Goal: Task Accomplishment & Management: Use online tool/utility

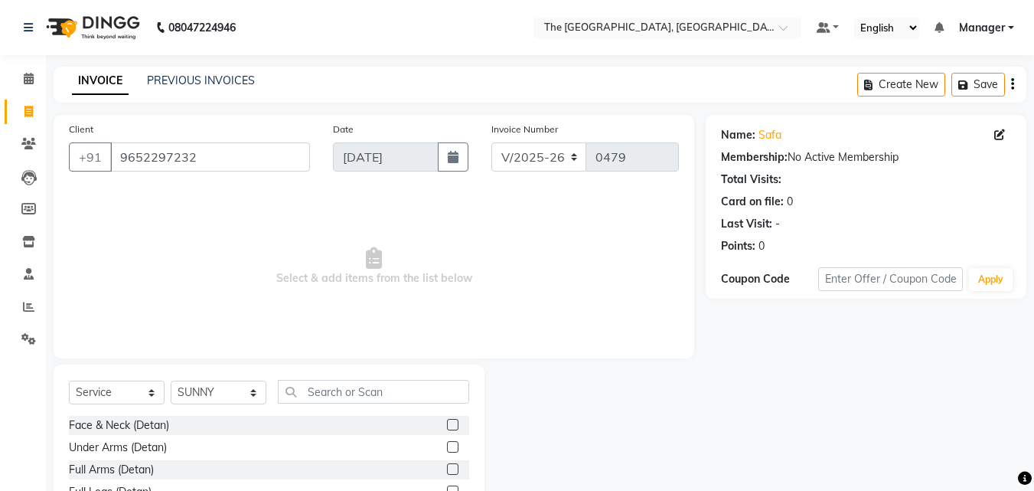
select select "7501"
select select "service"
select select "66681"
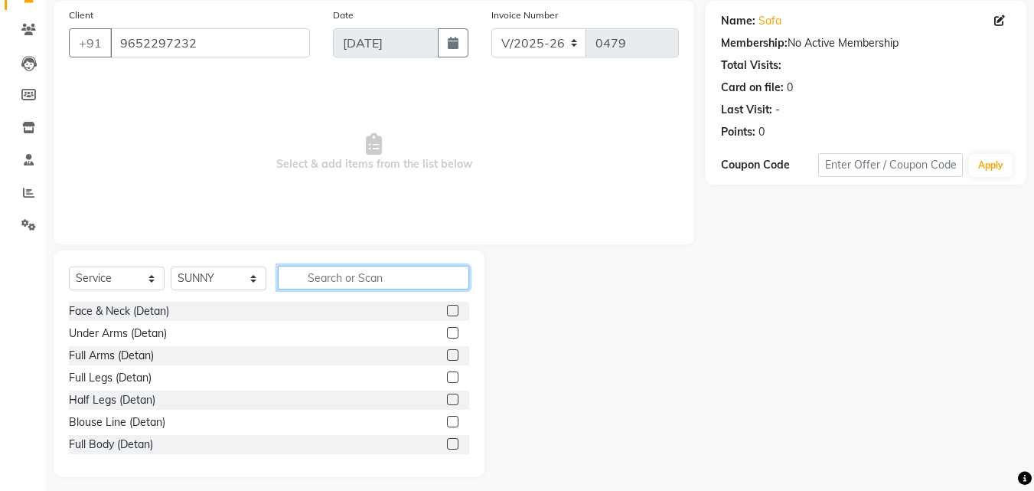
click at [399, 276] on input "text" at bounding box center [373, 278] width 191 height 24
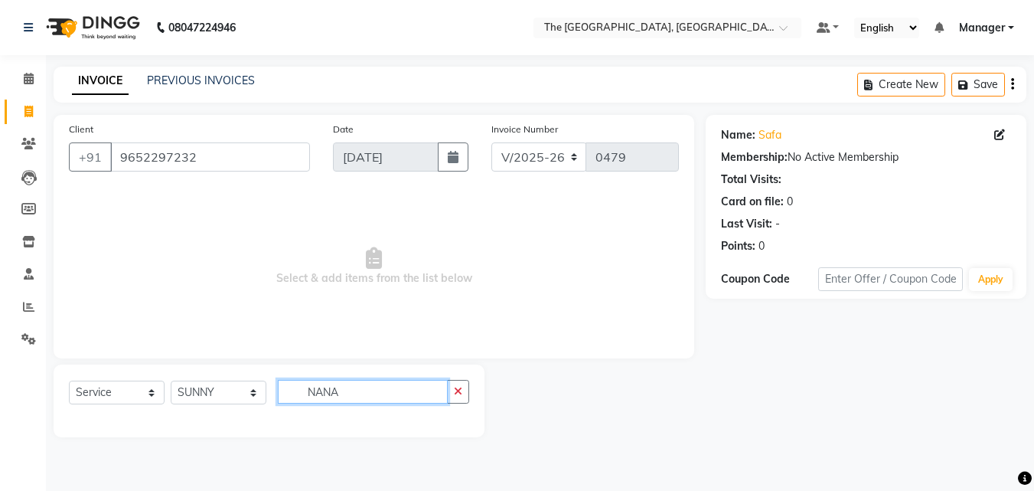
scroll to position [0, 0]
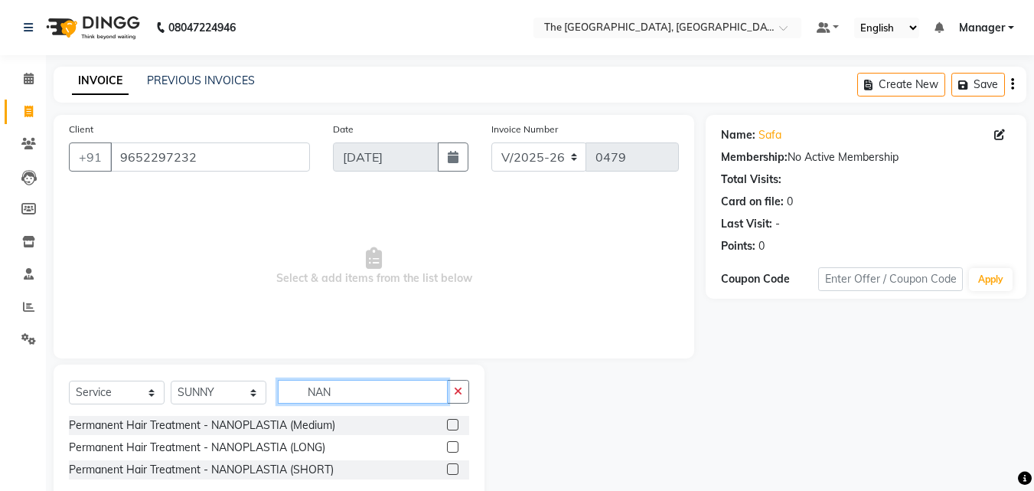
type input "NAN"
click at [455, 423] on label at bounding box center [452, 424] width 11 height 11
click at [455, 423] on input "checkbox" at bounding box center [452, 425] width 10 height 10
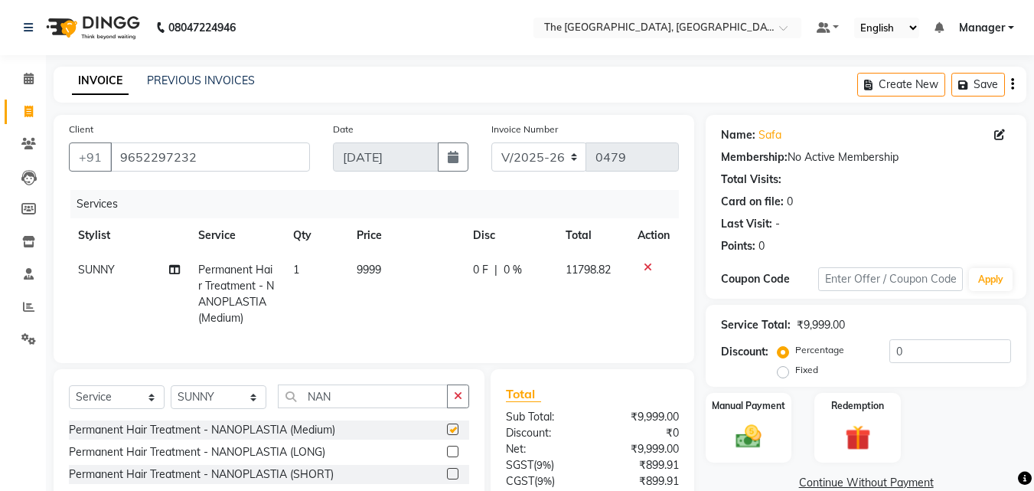
checkbox input "false"
click at [387, 264] on td "9999" at bounding box center [406, 294] width 116 height 83
select select "66681"
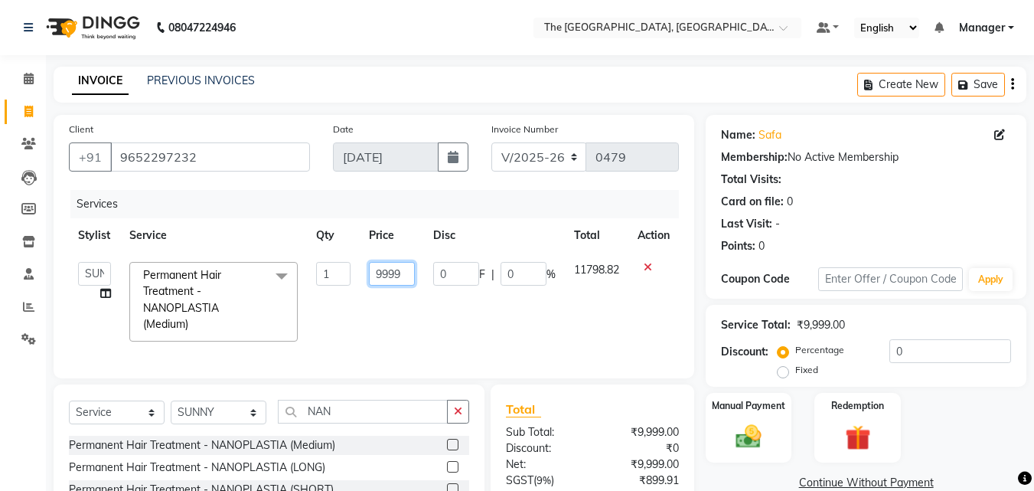
click at [408, 276] on input "9999" at bounding box center [392, 274] width 47 height 24
click at [645, 262] on icon at bounding box center [648, 267] width 8 height 11
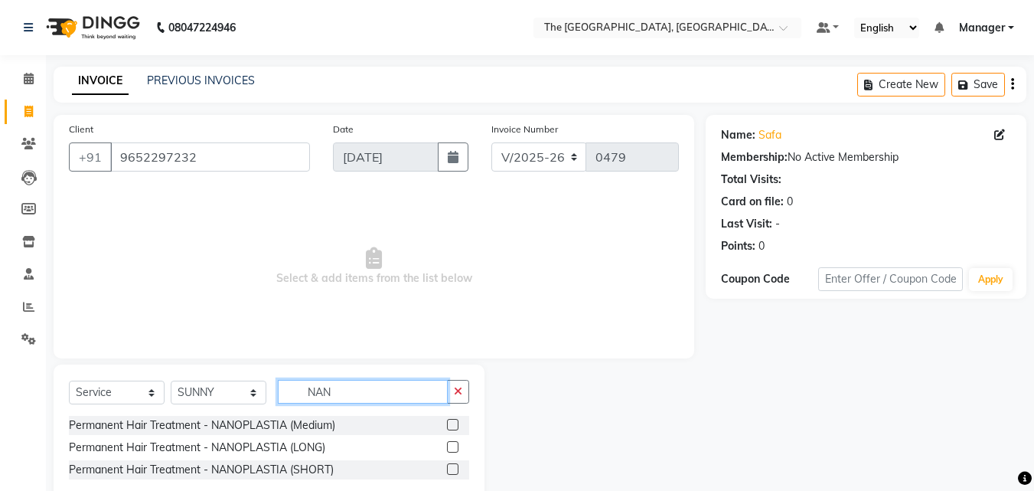
click at [414, 382] on input "NAN" at bounding box center [363, 392] width 170 height 24
type input "N"
type input "bot"
click at [455, 423] on label at bounding box center [452, 424] width 11 height 11
click at [455, 423] on input "checkbox" at bounding box center [452, 425] width 10 height 10
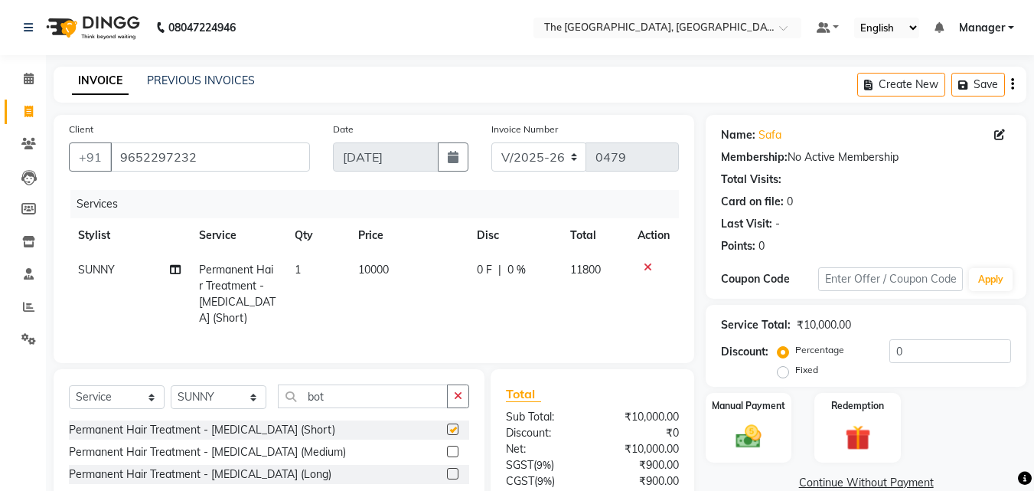
checkbox input "false"
click at [451, 469] on label at bounding box center [452, 473] width 11 height 11
click at [451, 469] on input "checkbox" at bounding box center [452, 474] width 10 height 10
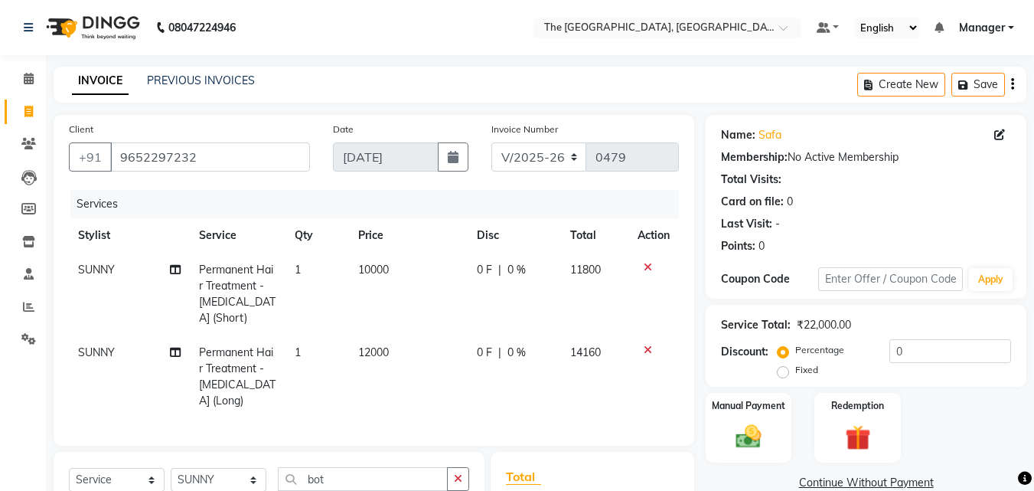
checkbox input "false"
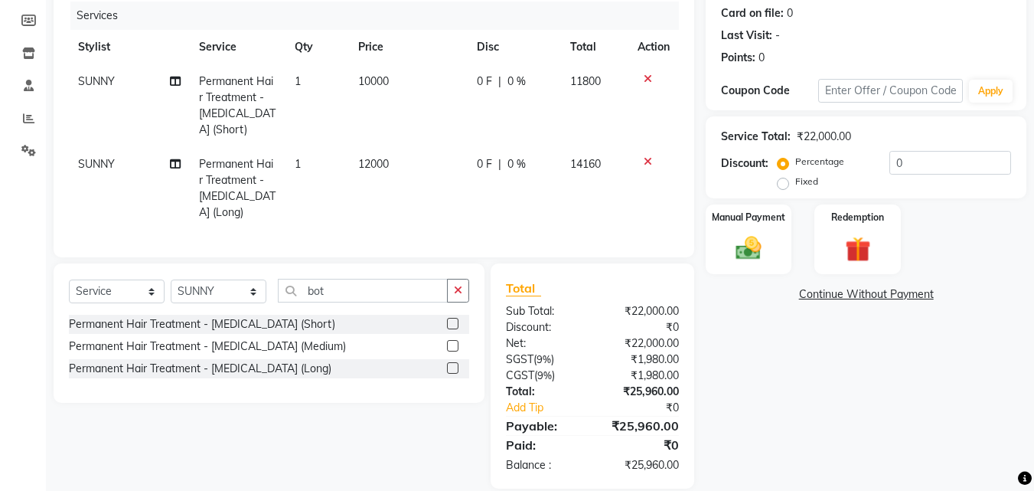
click at [400, 337] on div "Permanent Hair Treatment - [MEDICAL_DATA] (Medium)" at bounding box center [269, 346] width 400 height 19
click at [451, 340] on label at bounding box center [452, 345] width 11 height 11
click at [451, 341] on input "checkbox" at bounding box center [452, 346] width 10 height 10
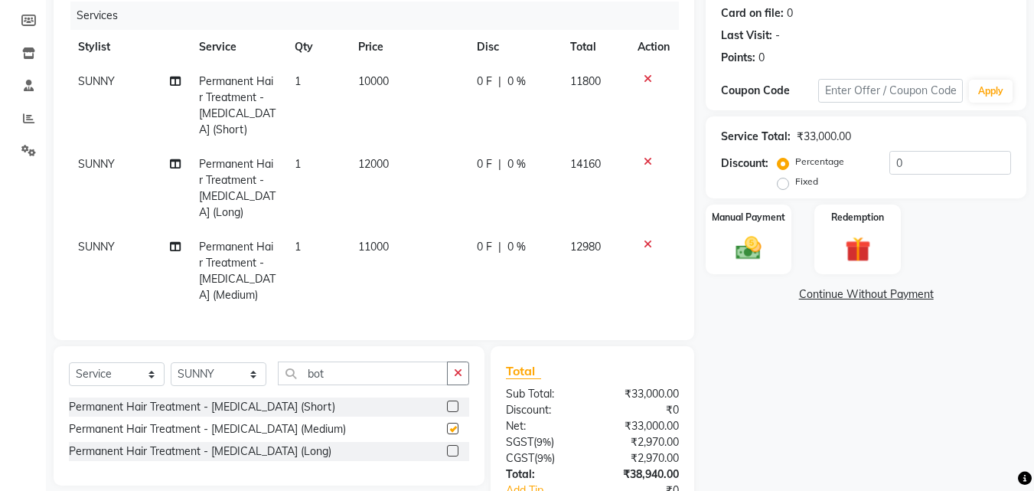
checkbox input "false"
click at [648, 239] on icon at bounding box center [648, 244] width 8 height 11
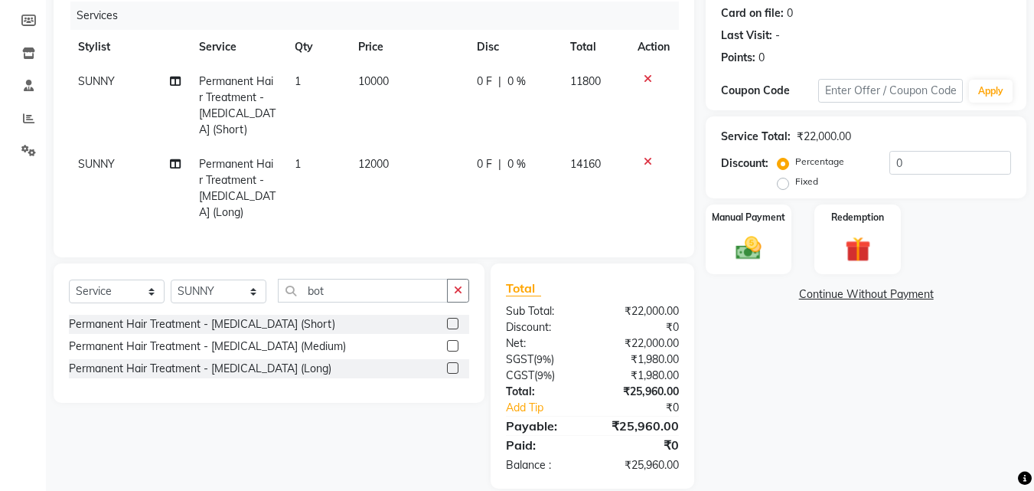
click at [647, 156] on icon at bounding box center [648, 161] width 8 height 11
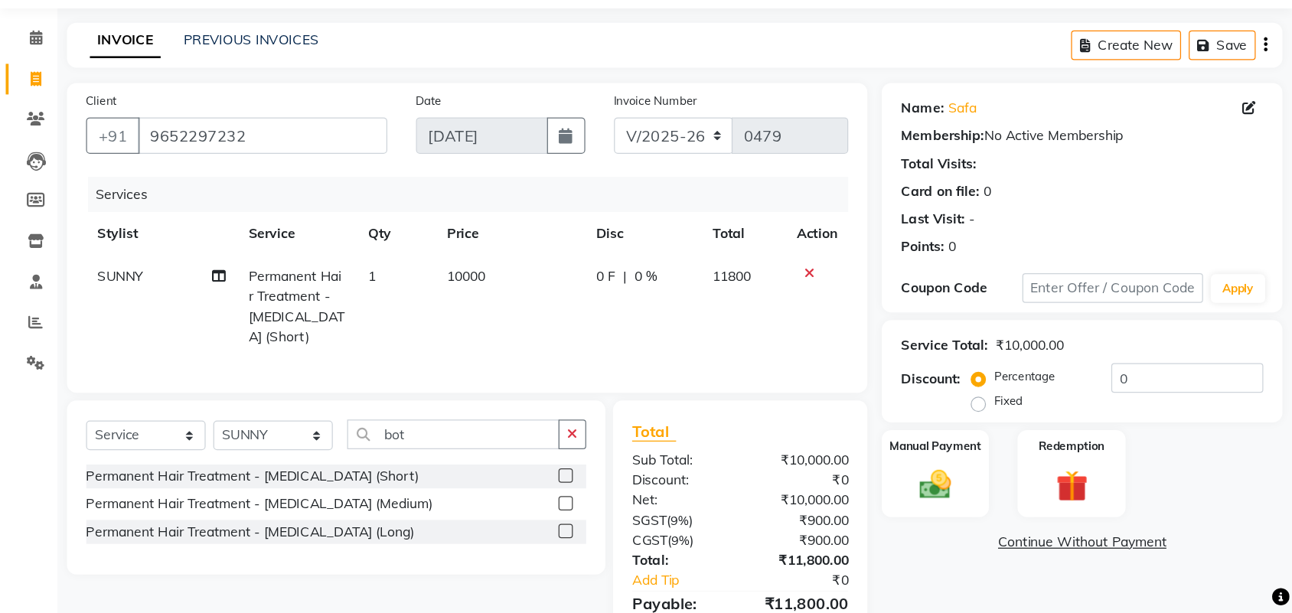
scroll to position [0, 0]
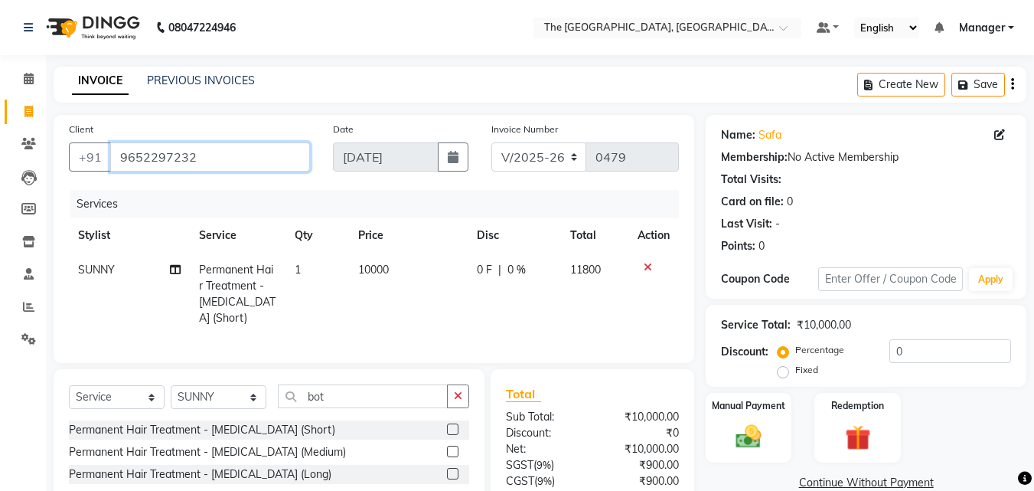
click at [199, 157] on input "9652297232" at bounding box center [210, 156] width 200 height 29
drag, startPoint x: 192, startPoint y: 160, endPoint x: 113, endPoint y: 149, distance: 79.6
click at [113, 149] on input "9652297232" at bounding box center [210, 156] width 200 height 29
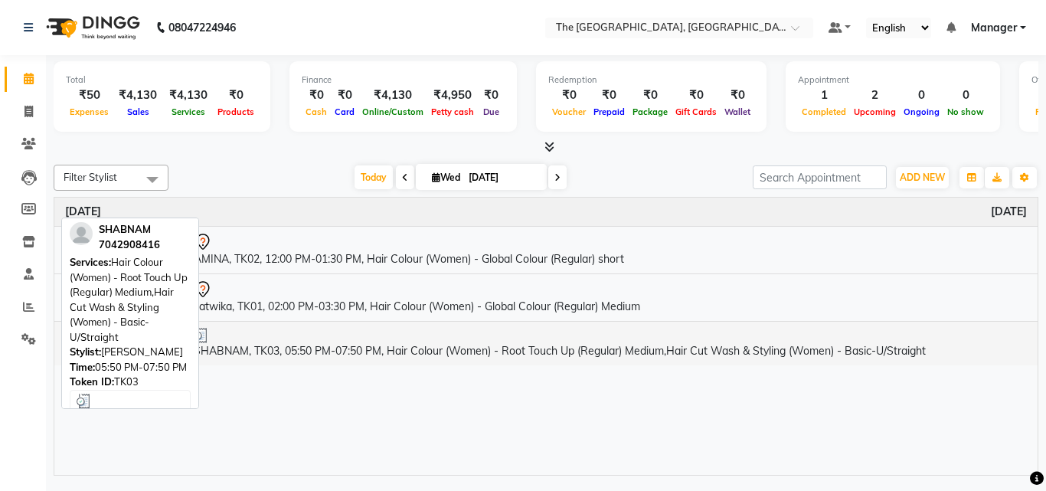
click at [305, 338] on div at bounding box center [610, 335] width 833 height 15
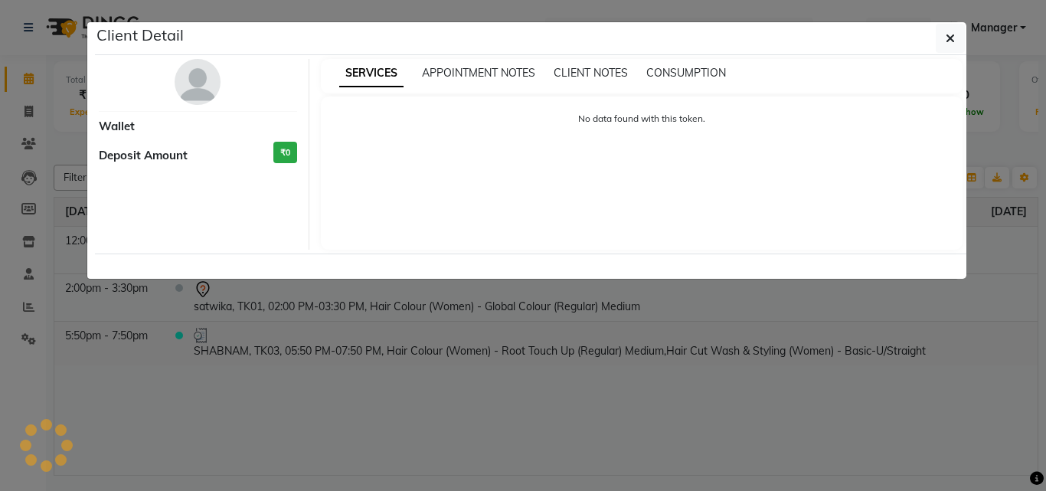
select select "3"
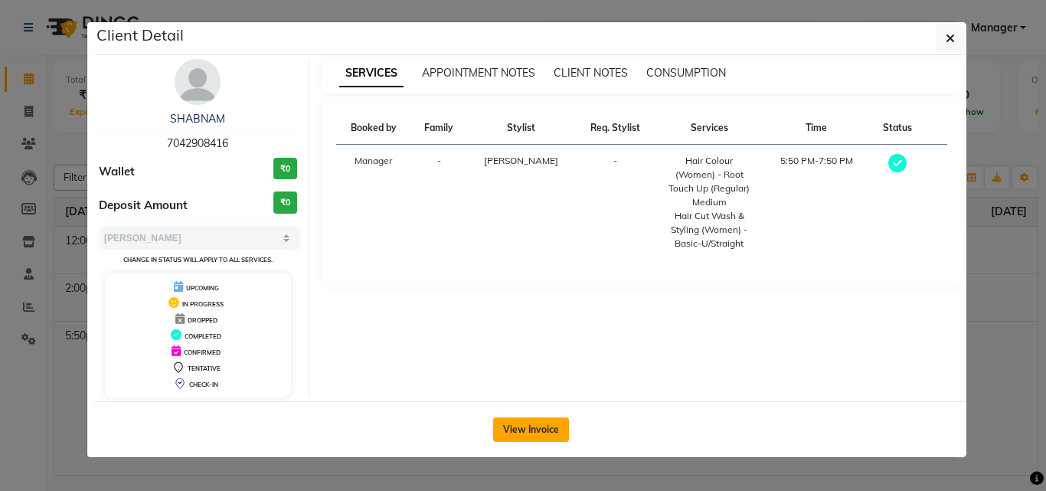
click at [537, 436] on button "View Invoice" at bounding box center [531, 429] width 76 height 24
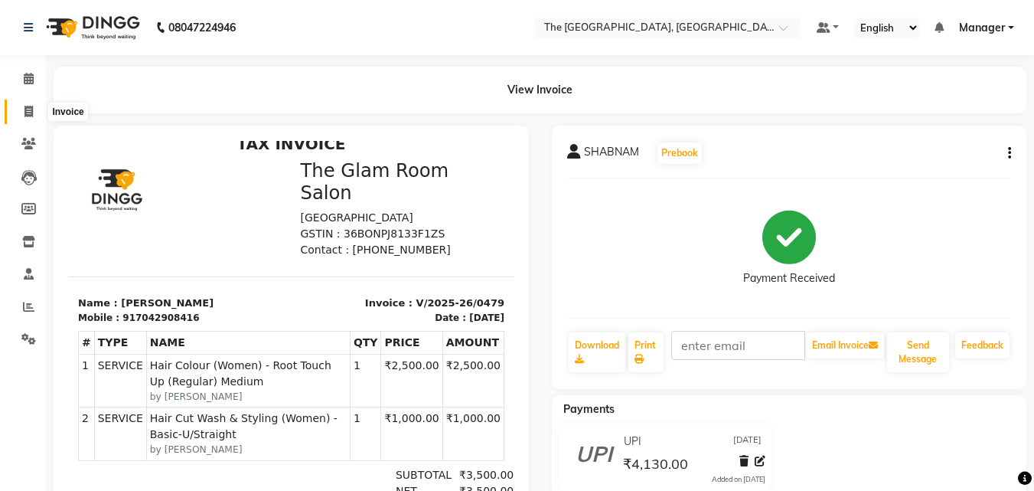
click at [28, 112] on icon at bounding box center [28, 111] width 8 height 11
select select "service"
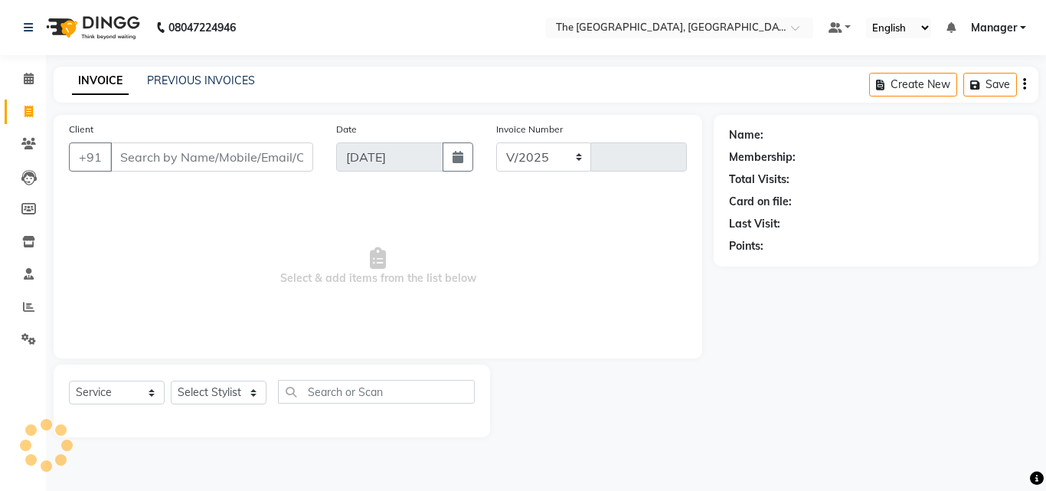
select select "7501"
type input "0480"
click at [248, 389] on select "Select Stylist FATHIMUNNISA Manager [PERSON_NAME] SUMIT SUNNY" at bounding box center [219, 393] width 96 height 24
select select "68015"
click at [171, 381] on select "Select Stylist FATHIMUNNISA Manager [PERSON_NAME] SUMIT SUNNY" at bounding box center [219, 393] width 96 height 24
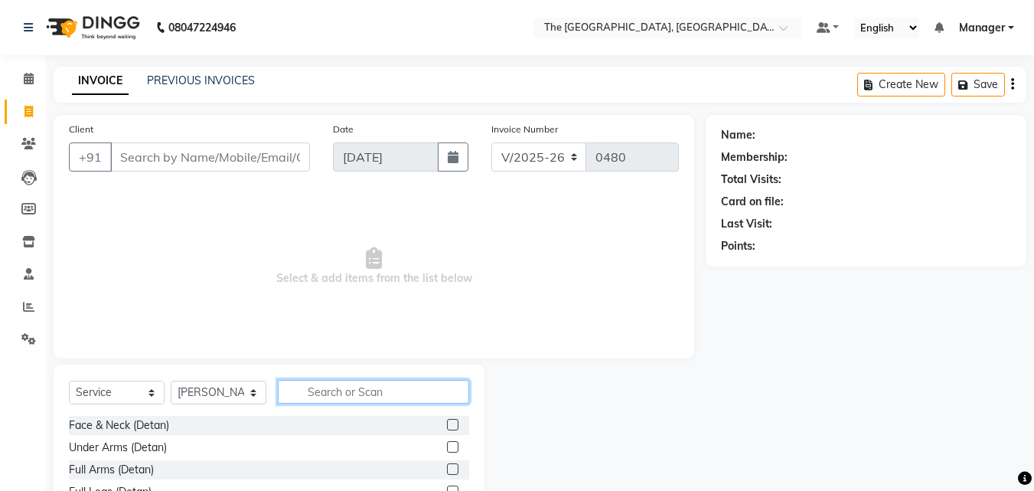
click at [341, 392] on input "text" at bounding box center [373, 392] width 191 height 24
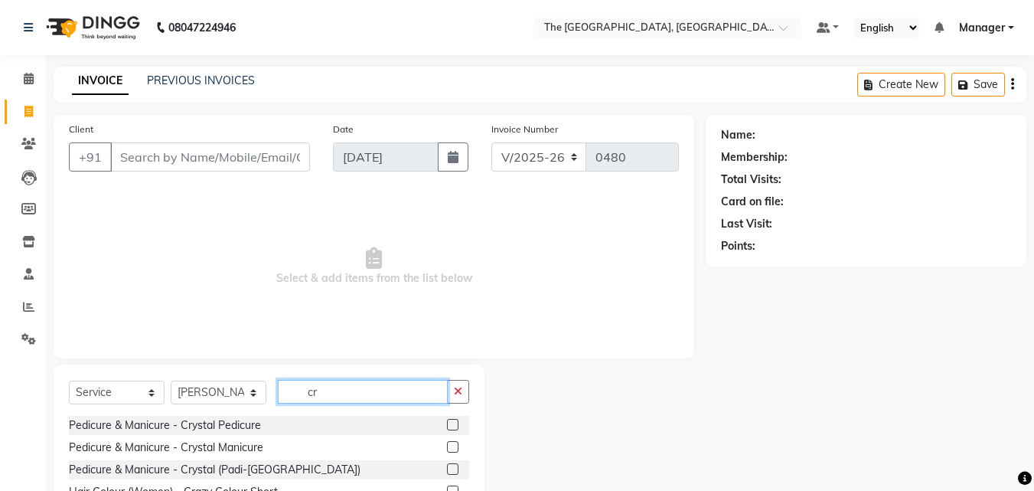
type input "cr"
click at [447, 424] on label at bounding box center [452, 424] width 11 height 11
click at [447, 424] on input "checkbox" at bounding box center [452, 425] width 10 height 10
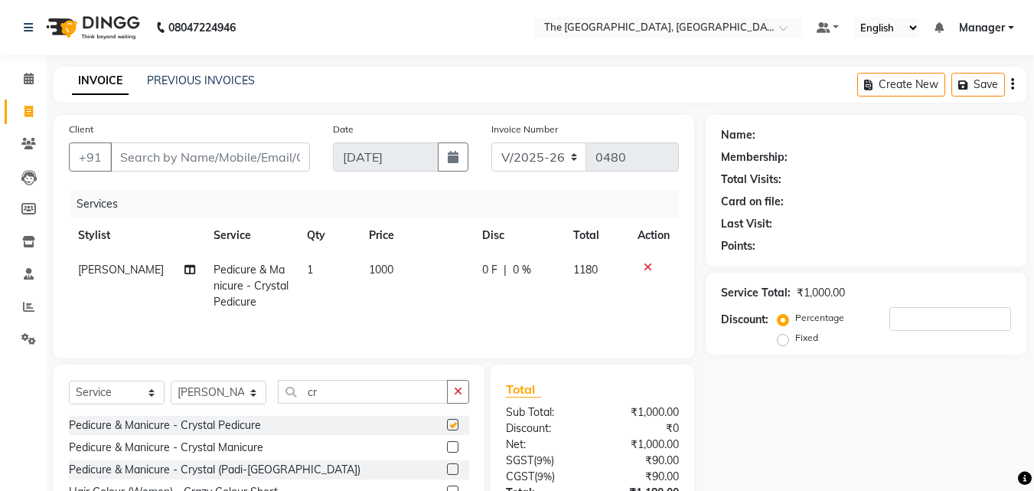
checkbox input "false"
click at [447, 446] on label at bounding box center [452, 446] width 11 height 11
click at [447, 446] on input "checkbox" at bounding box center [452, 448] width 10 height 10
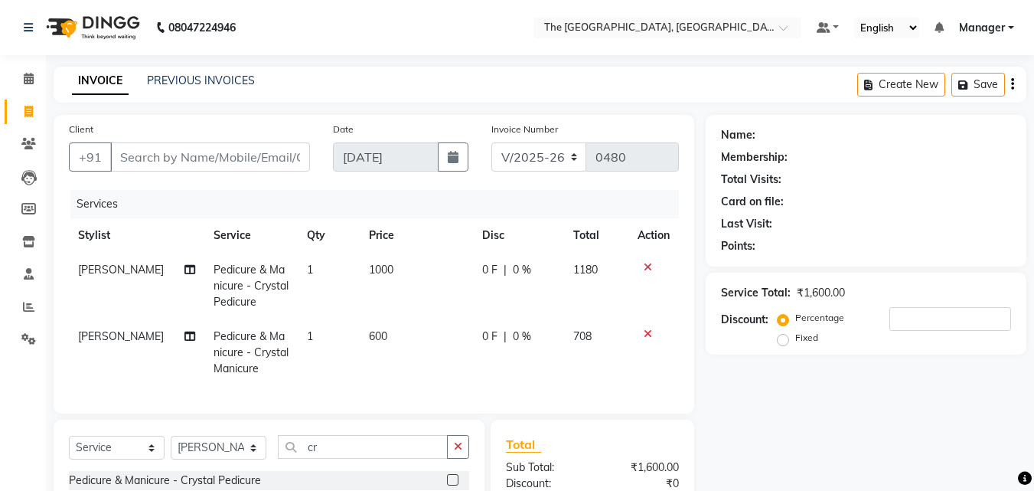
checkbox input "false"
click at [185, 336] on icon at bounding box center [190, 336] width 11 height 11
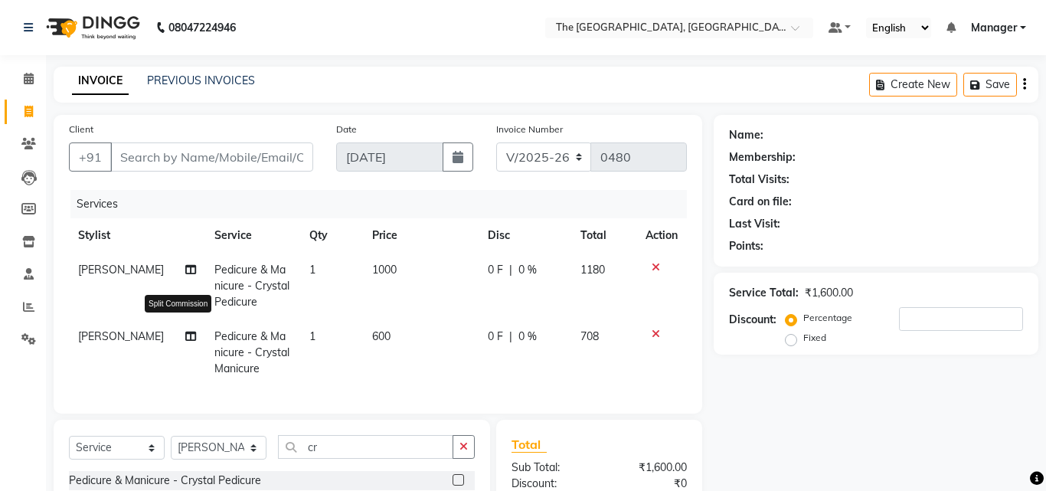
select select "68015"
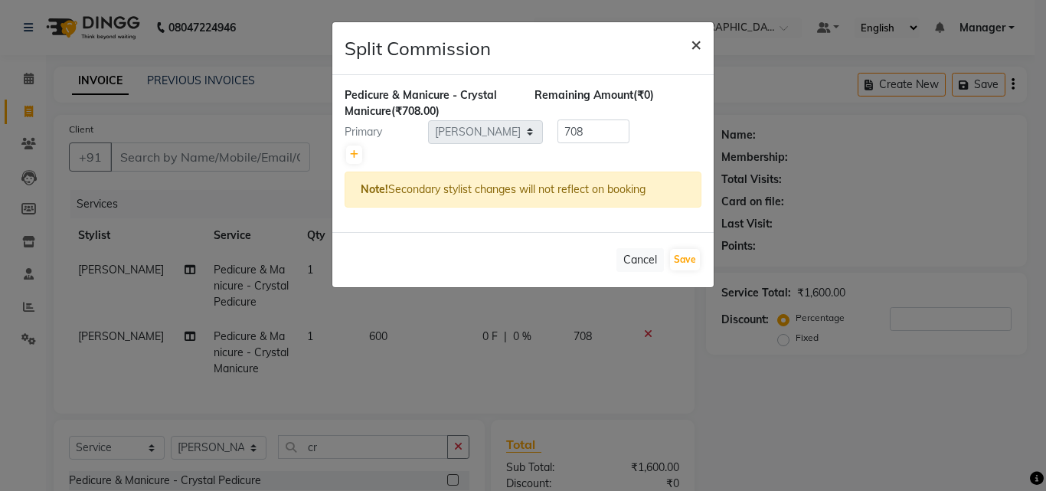
click at [694, 44] on span "×" at bounding box center [696, 43] width 11 height 23
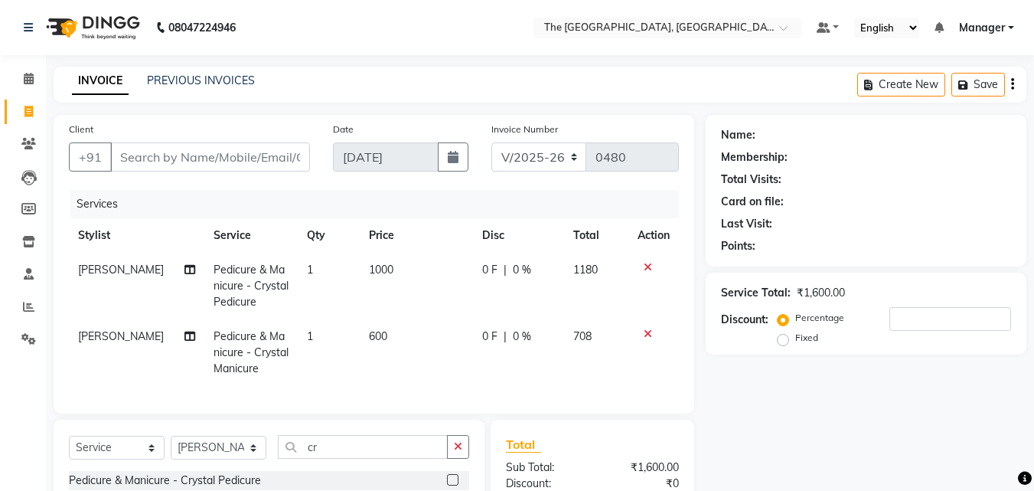
click at [645, 332] on icon at bounding box center [648, 333] width 8 height 11
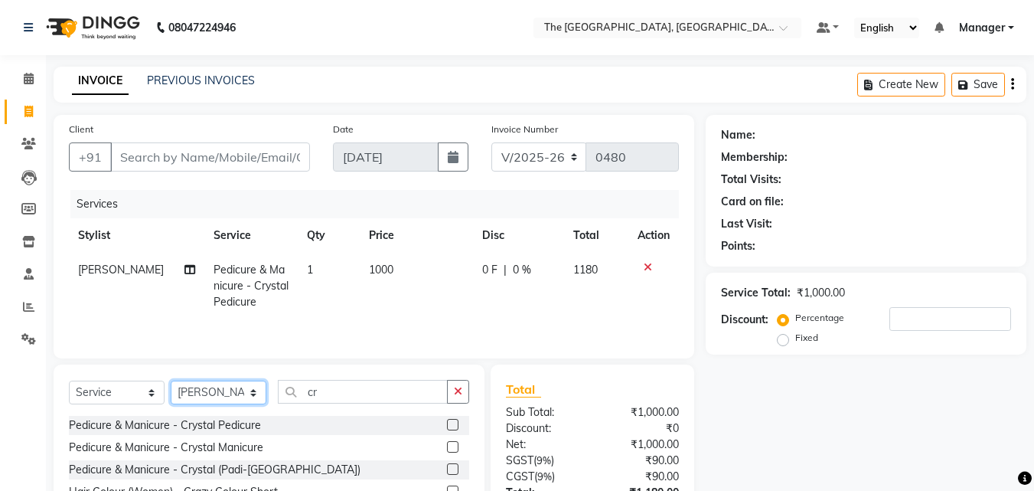
click at [249, 388] on select "Select Stylist FATHIMUNNISA Manager [PERSON_NAME] SUMIT SUNNY" at bounding box center [219, 393] width 96 height 24
select select "70752"
click at [171, 381] on select "Select Stylist FATHIMUNNISA Manager [PERSON_NAME] SUMIT SUNNY" at bounding box center [219, 393] width 96 height 24
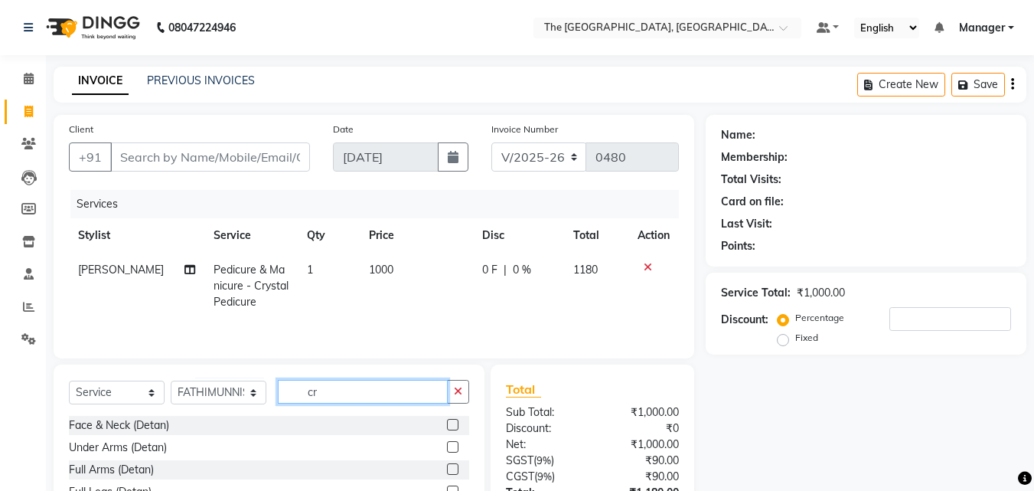
click at [339, 394] on input "cr" at bounding box center [363, 392] width 170 height 24
type input "cr"
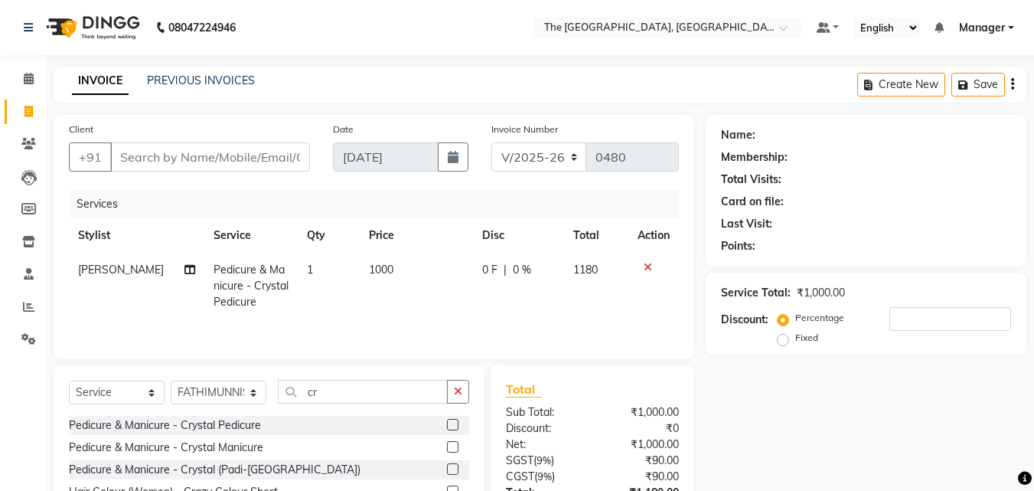
click at [447, 443] on label at bounding box center [452, 446] width 11 height 11
click at [447, 443] on input "checkbox" at bounding box center [452, 448] width 10 height 10
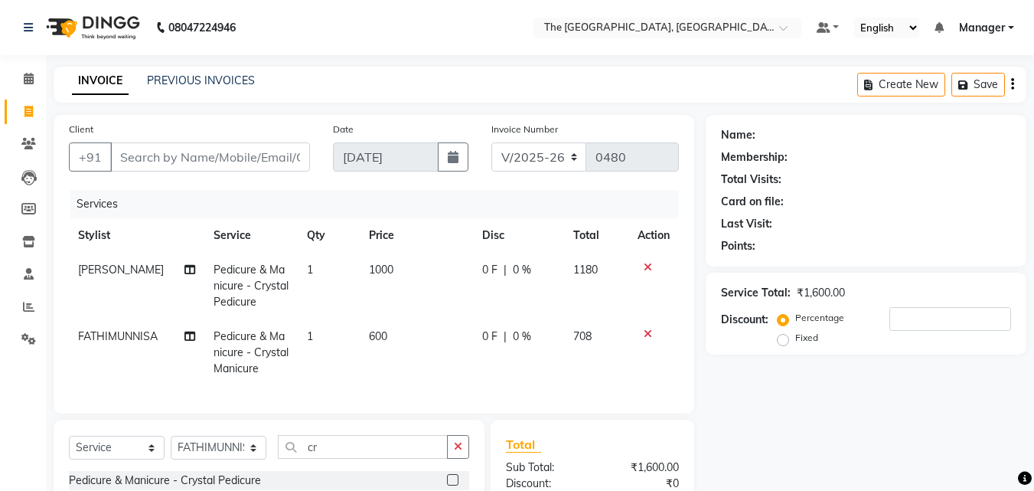
checkbox input "false"
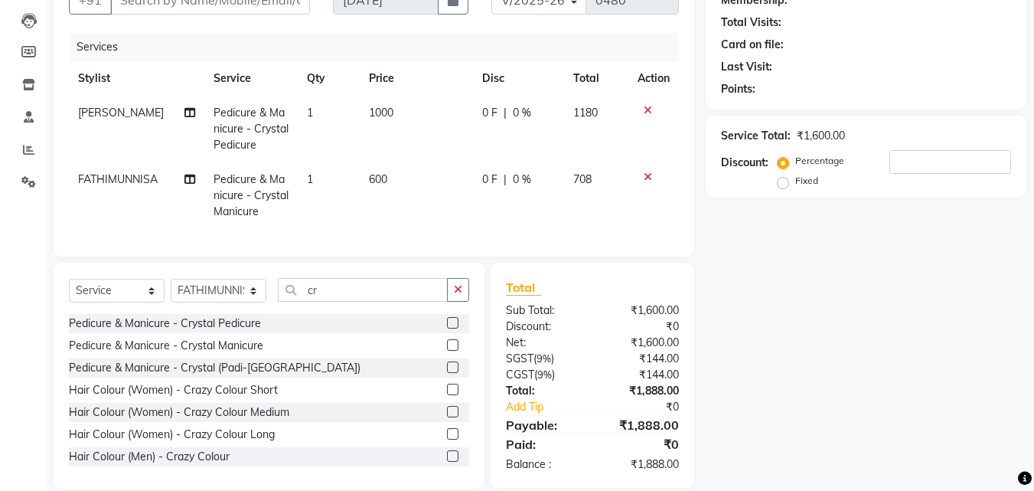
scroll to position [189, 0]
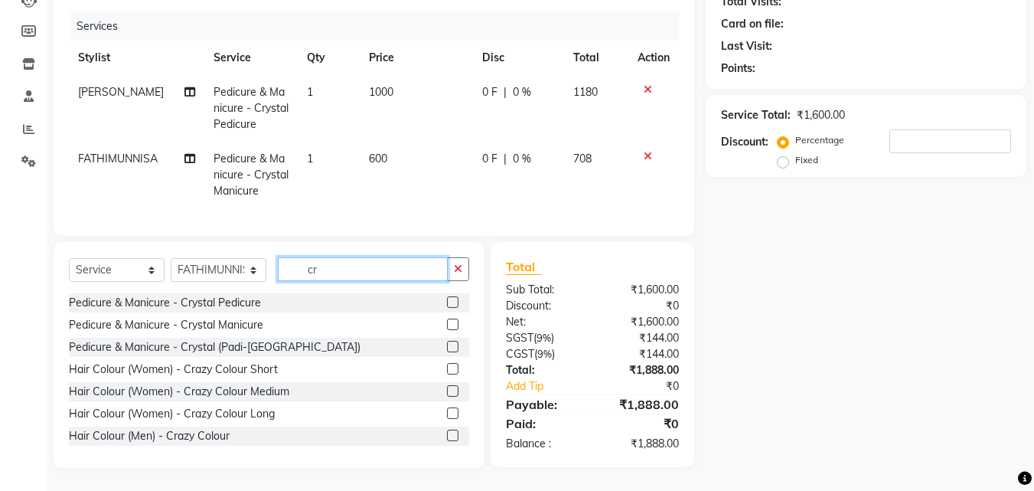
click at [328, 271] on input "cr" at bounding box center [363, 269] width 170 height 24
type input "c"
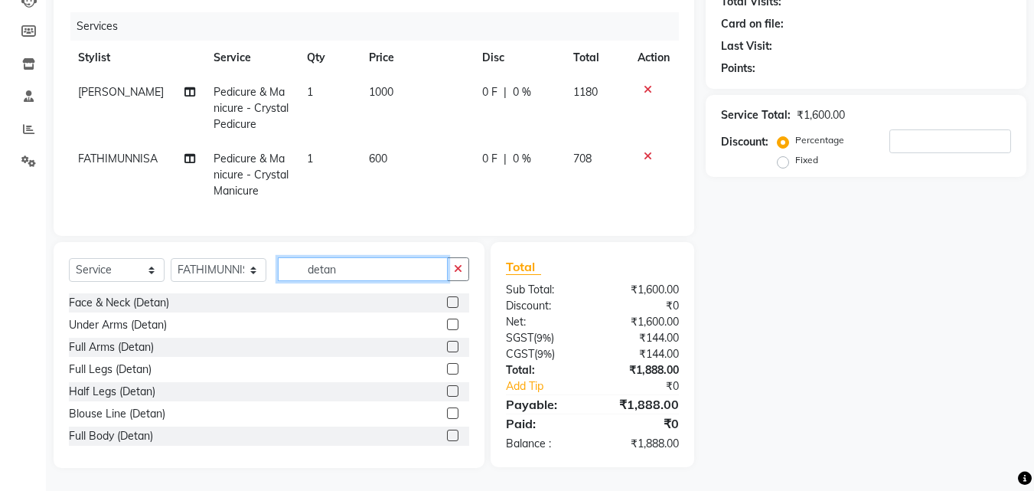
type input "detan"
click at [447, 302] on label at bounding box center [452, 301] width 11 height 11
click at [447, 302] on input "checkbox" at bounding box center [452, 303] width 10 height 10
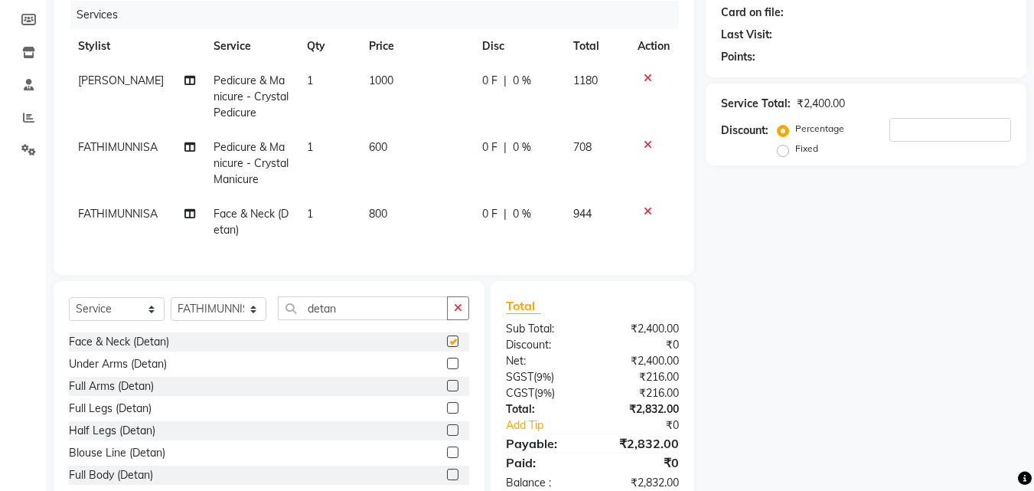
checkbox input "false"
click at [389, 214] on td "800" at bounding box center [416, 222] width 113 height 51
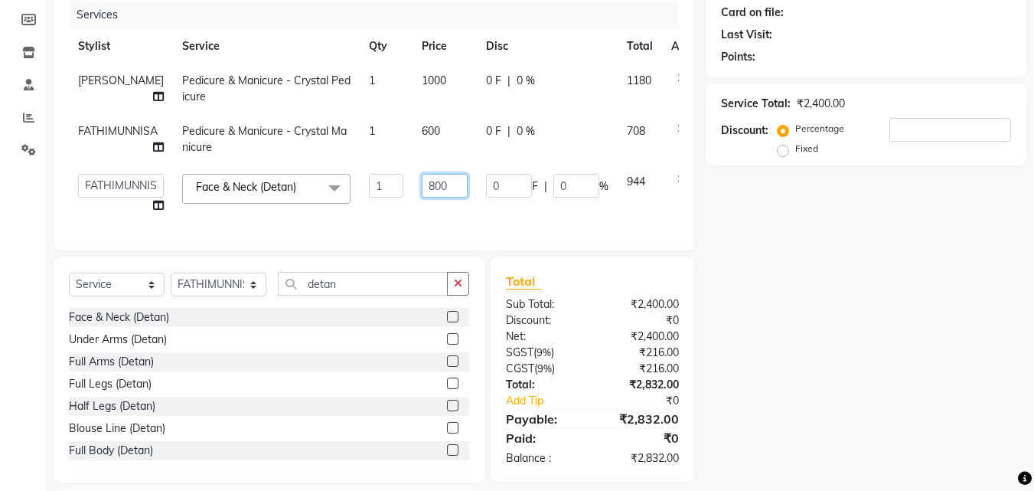
click at [446, 182] on input "800" at bounding box center [445, 186] width 46 height 24
type input "8"
type input "900"
click at [814, 243] on div "Name: Membership: Total Visits: Card on file: Last Visit: Points: Service Total…" at bounding box center [872, 204] width 332 height 557
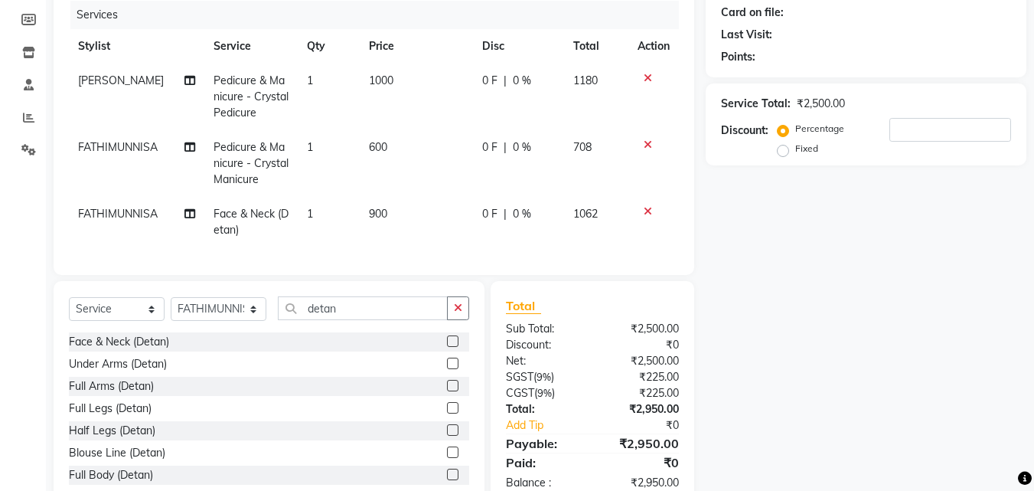
scroll to position [0, 0]
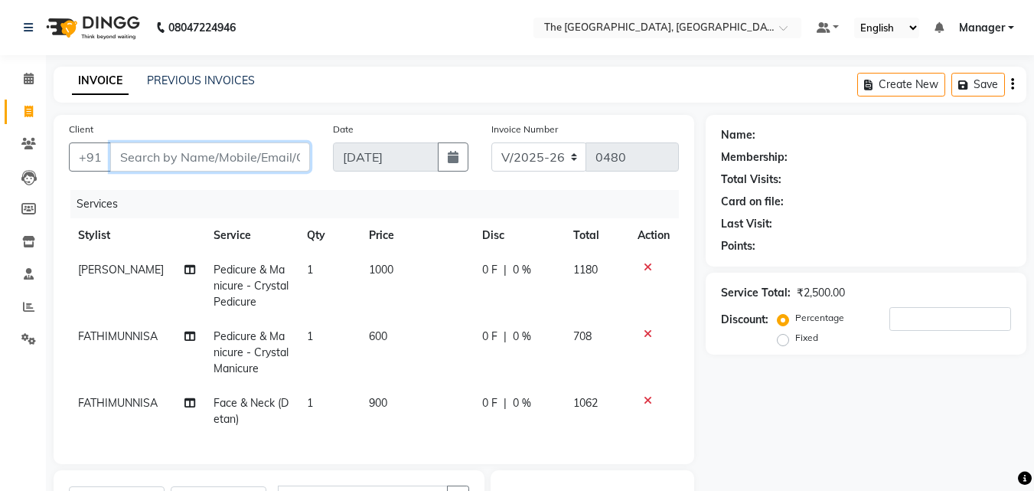
click at [263, 162] on input "Client" at bounding box center [210, 156] width 200 height 29
click at [27, 81] on icon at bounding box center [29, 78] width 10 height 11
click at [238, 159] on input "Client" at bounding box center [210, 156] width 200 height 29
click at [195, 150] on input "Client" at bounding box center [210, 156] width 200 height 29
paste input "9652297232"
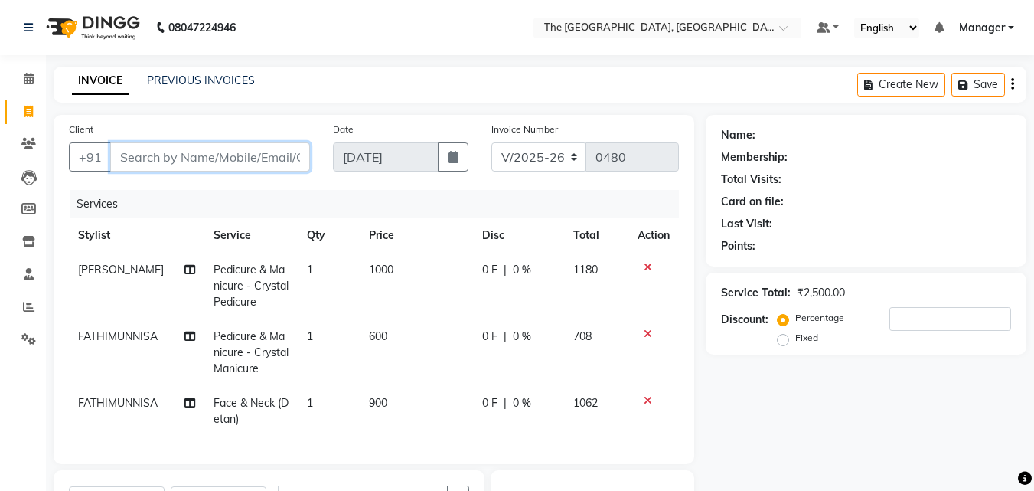
type input "9652297232"
type input "0"
type input "9652297232"
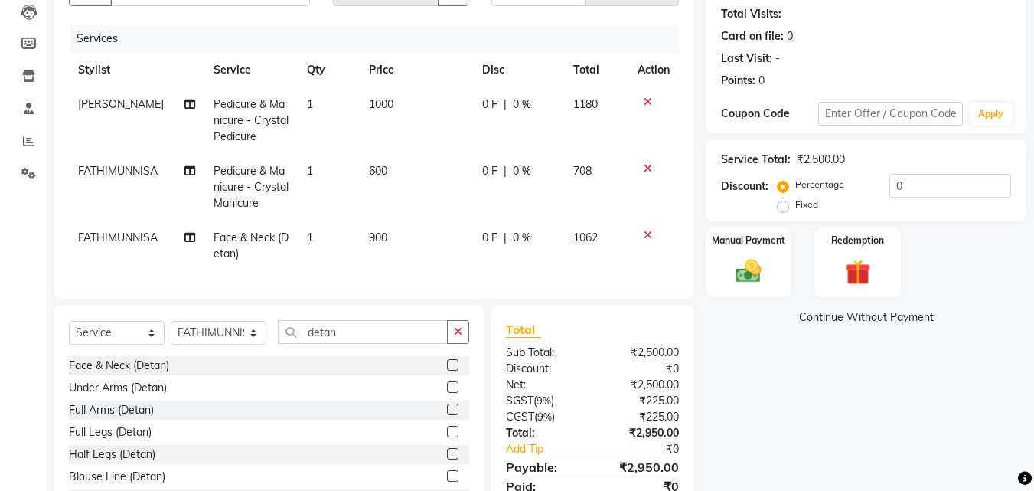
scroll to position [240, 0]
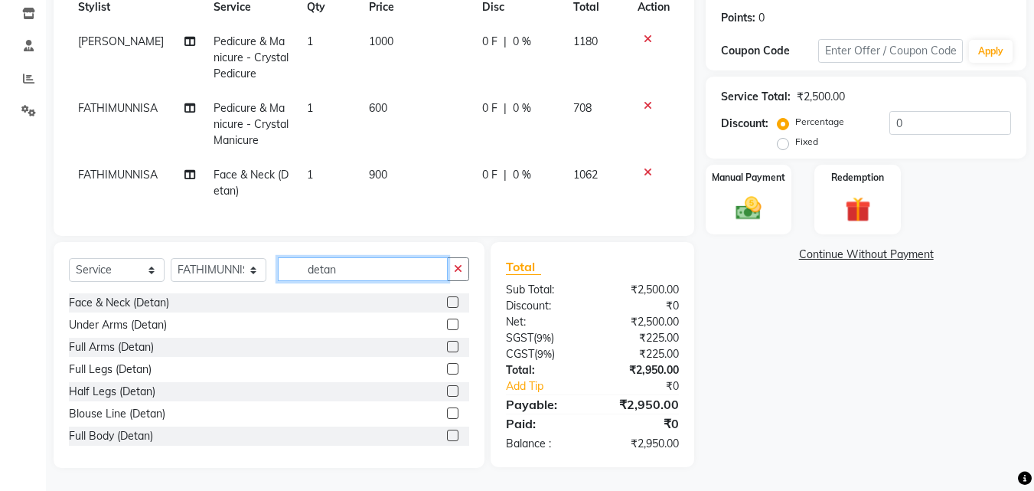
click at [397, 268] on input "detan" at bounding box center [363, 269] width 170 height 24
type input "d"
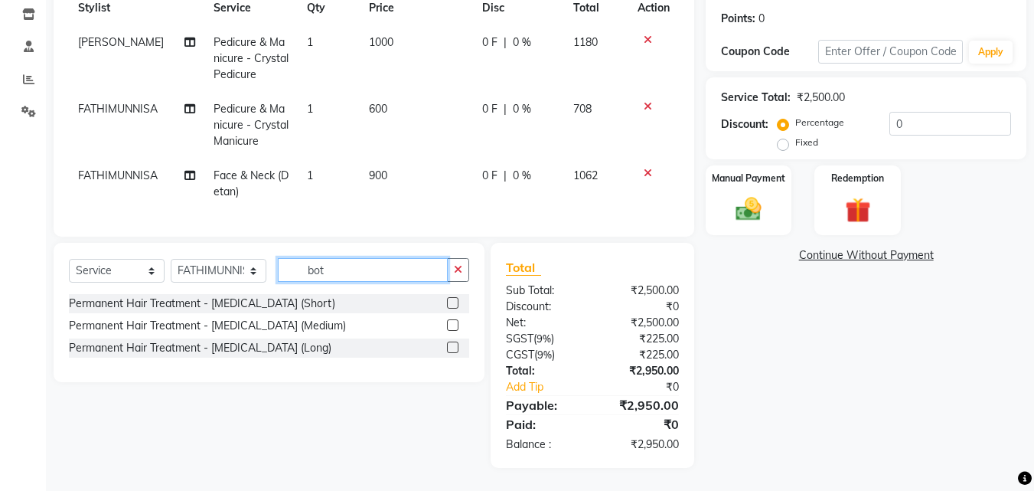
scroll to position [239, 0]
type input "bot"
click at [451, 299] on label at bounding box center [452, 302] width 11 height 11
click at [451, 299] on input "checkbox" at bounding box center [452, 304] width 10 height 10
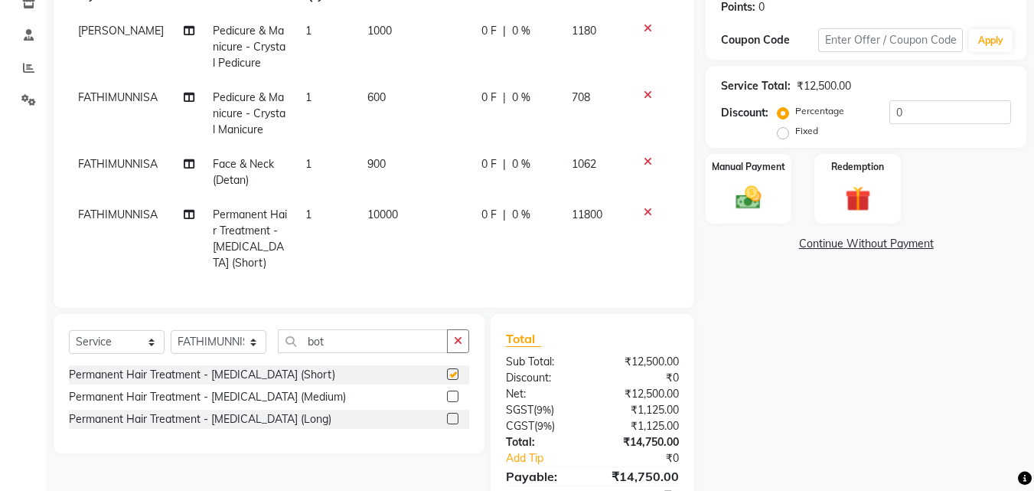
checkbox input "false"
click at [368, 340] on input "bot" at bounding box center [363, 341] width 170 height 24
type input "b"
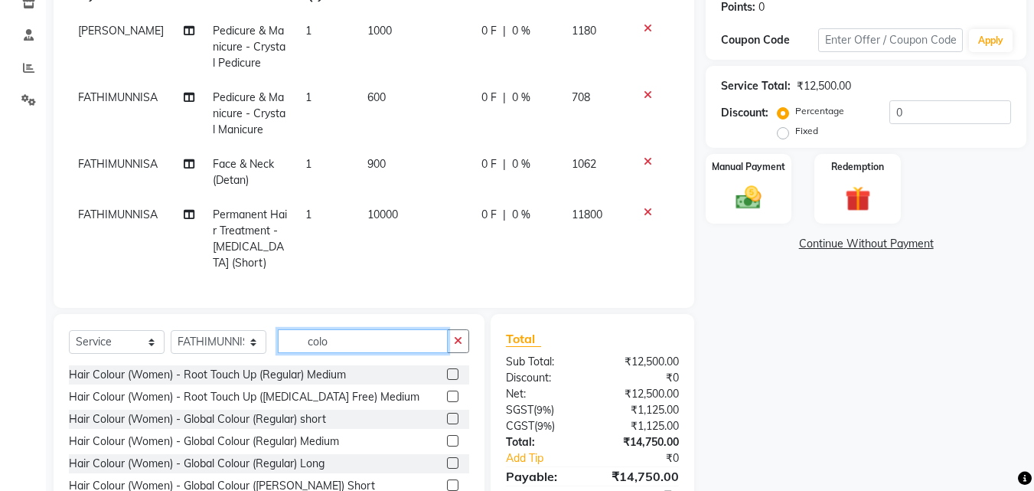
type input "colo"
click at [447, 413] on label at bounding box center [452, 418] width 11 height 11
click at [447, 414] on input "checkbox" at bounding box center [452, 419] width 10 height 10
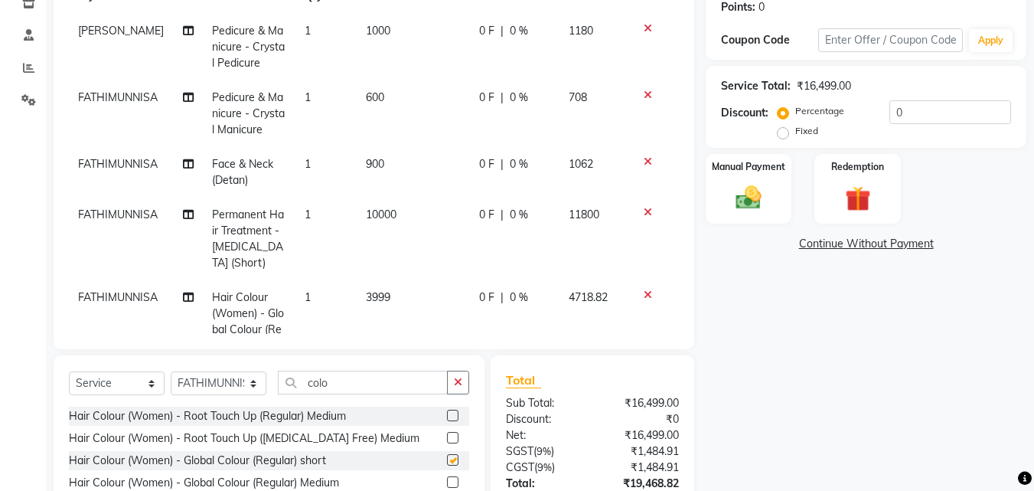
checkbox input "false"
click at [396, 209] on td "10000" at bounding box center [413, 239] width 113 height 83
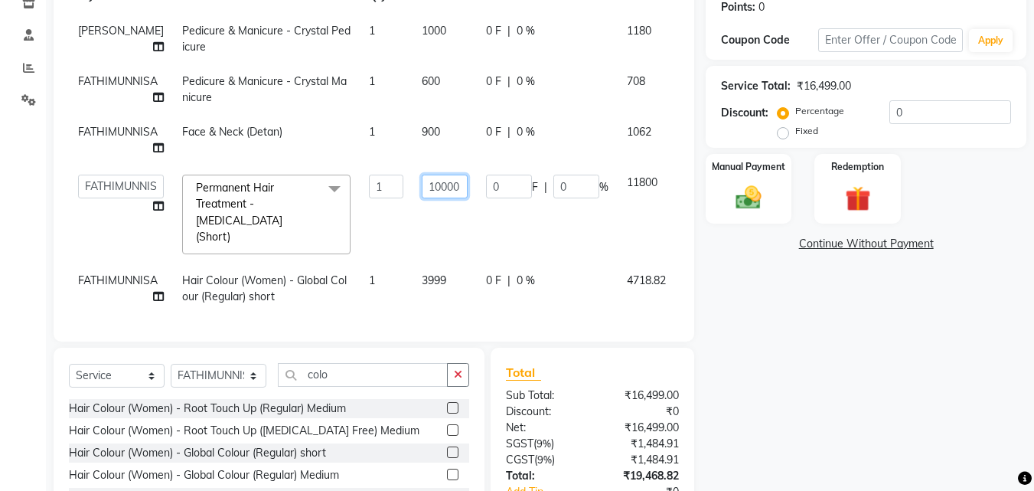
click at [454, 184] on input "10000" at bounding box center [445, 187] width 46 height 24
type input "1"
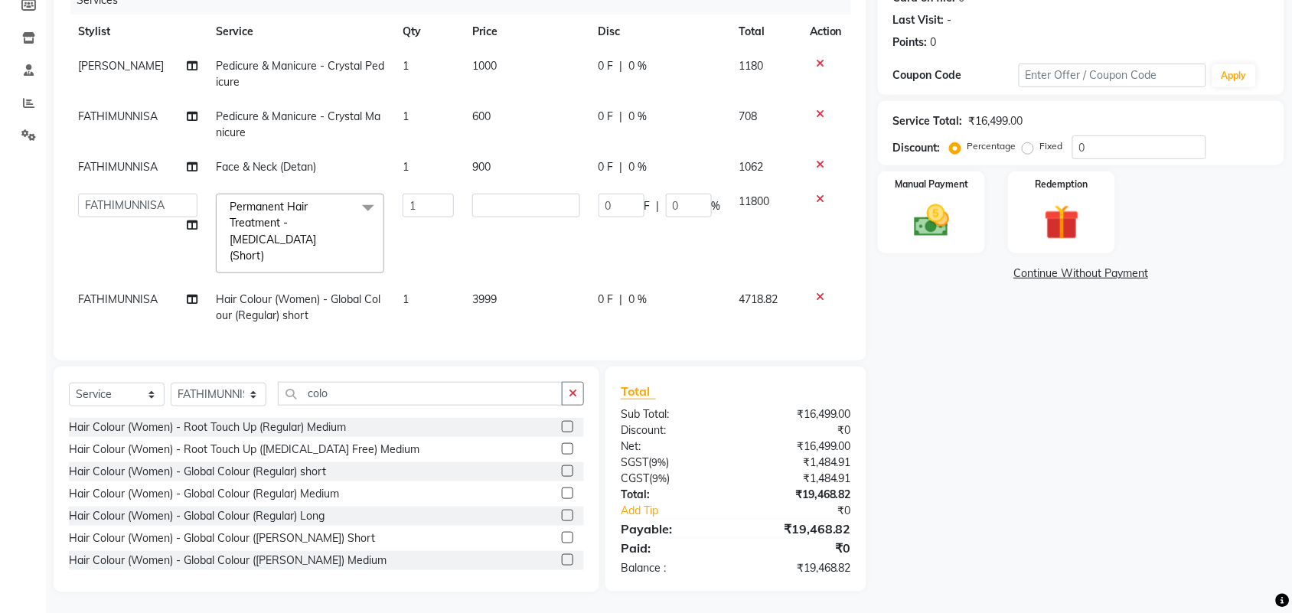
click at [819, 199] on tbody "[PERSON_NAME] Pedicure & Manicure - Crystal Pedicure 1 1000 0 F | 0 % 1180 FATH…" at bounding box center [460, 191] width 782 height 284
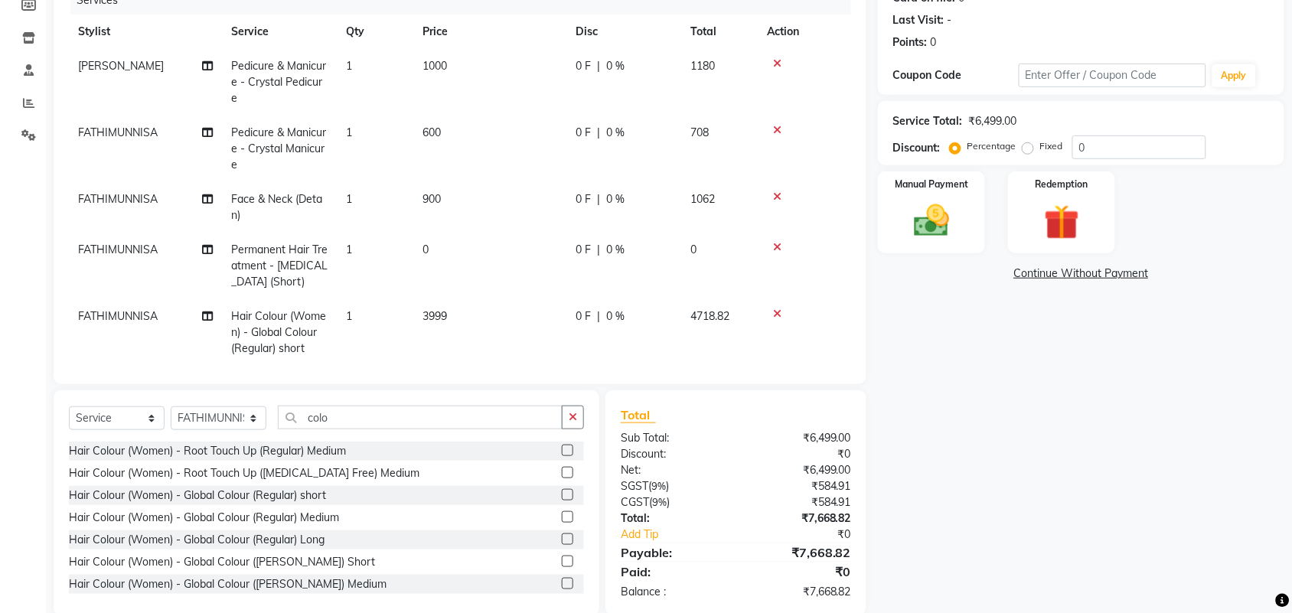
click at [776, 305] on td at bounding box center [804, 332] width 93 height 67
click at [247, 419] on select "Select Stylist FATHIMUNNISA Manager [PERSON_NAME] SUMIT SUNNY" at bounding box center [219, 419] width 96 height 24
select select "66681"
click at [171, 407] on select "Select Stylist FATHIMUNNISA Manager [PERSON_NAME] SUMIT SUNNY" at bounding box center [219, 419] width 96 height 24
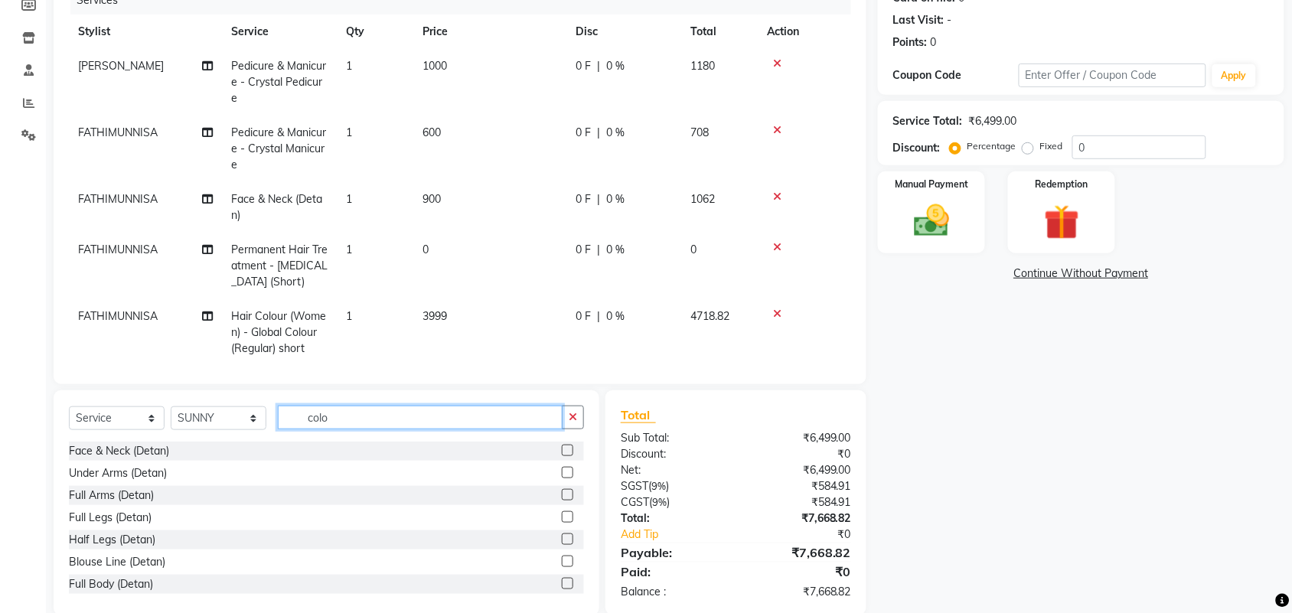
click at [407, 408] on input "colo" at bounding box center [420, 418] width 285 height 24
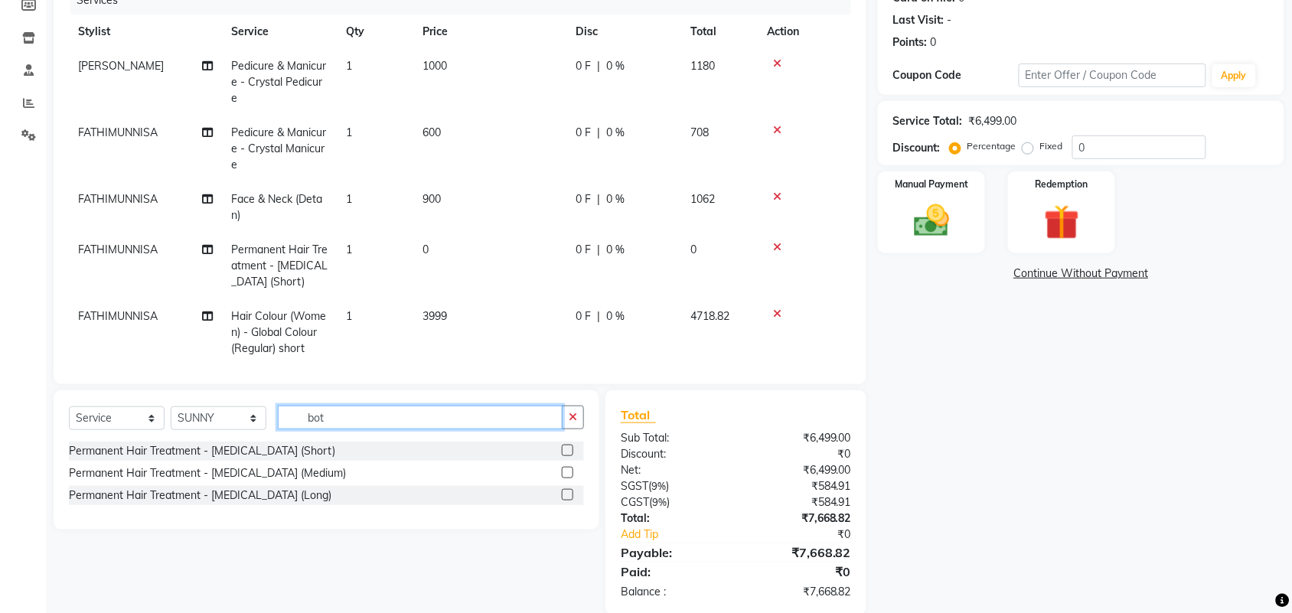
type input "bot"
click at [568, 448] on label at bounding box center [567, 450] width 11 height 11
click at [568, 448] on input "checkbox" at bounding box center [567, 451] width 10 height 10
checkbox input "false"
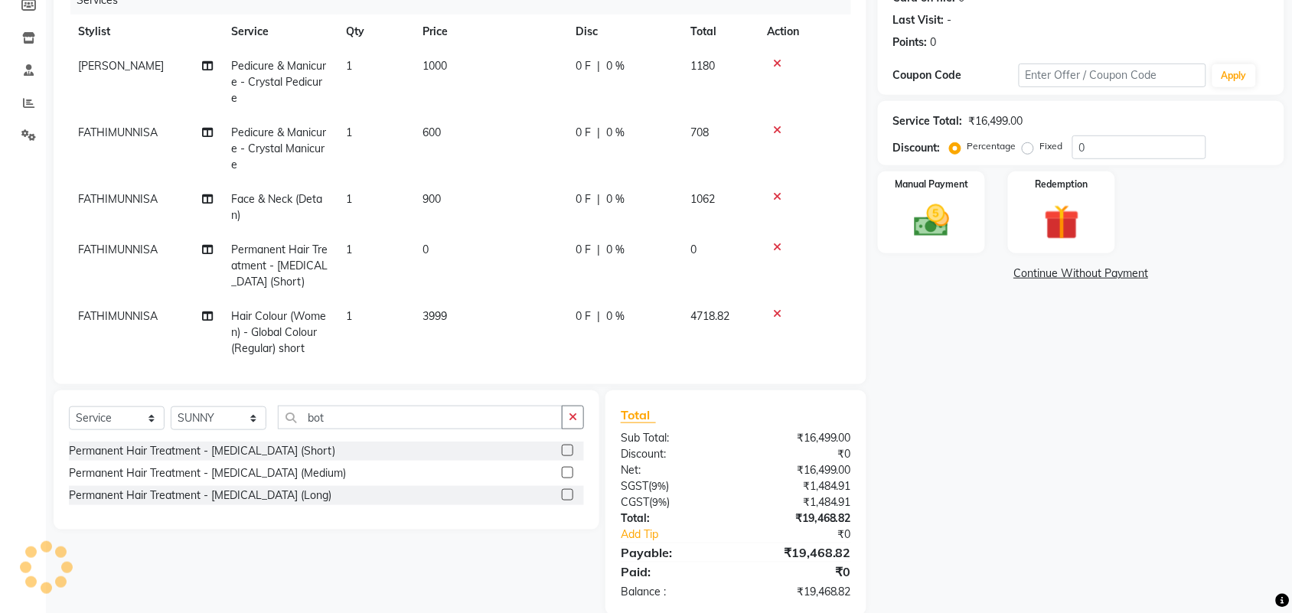
click at [776, 312] on icon at bounding box center [777, 314] width 8 height 11
click at [779, 243] on icon at bounding box center [777, 247] width 8 height 11
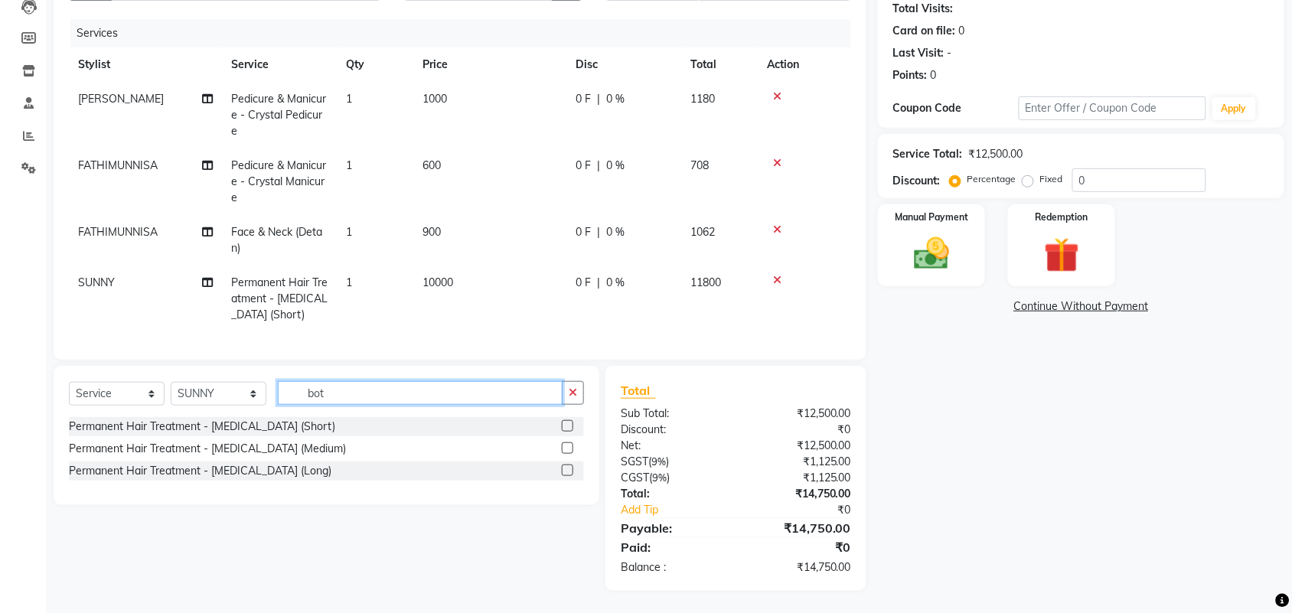
click at [427, 393] on input "bot" at bounding box center [420, 393] width 285 height 24
type input "b"
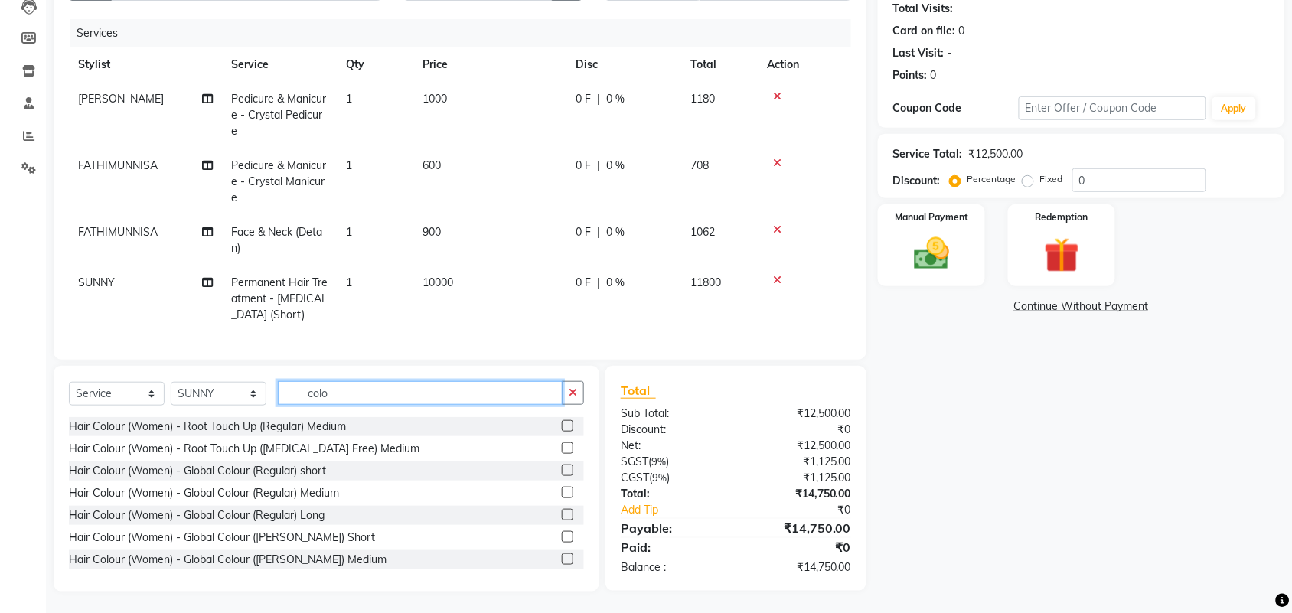
type input "colo"
click at [562, 468] on label at bounding box center [567, 470] width 11 height 11
click at [562, 468] on input "checkbox" at bounding box center [567, 471] width 10 height 10
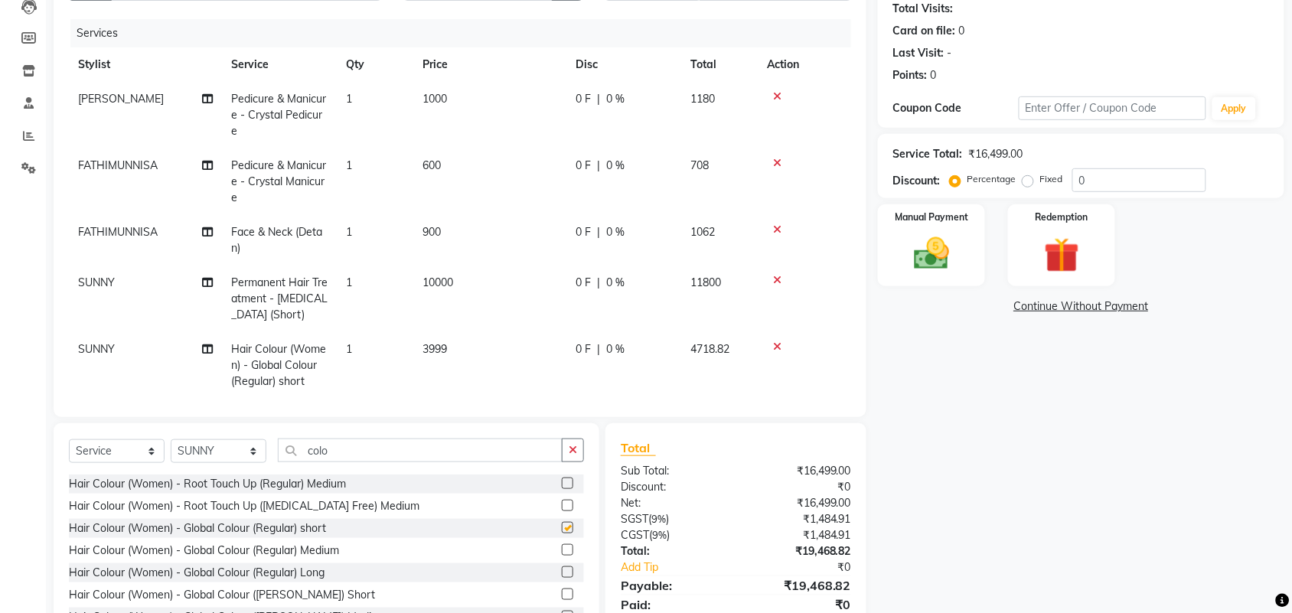
checkbox input "false"
click at [461, 280] on td "10000" at bounding box center [489, 299] width 153 height 67
select select "66681"
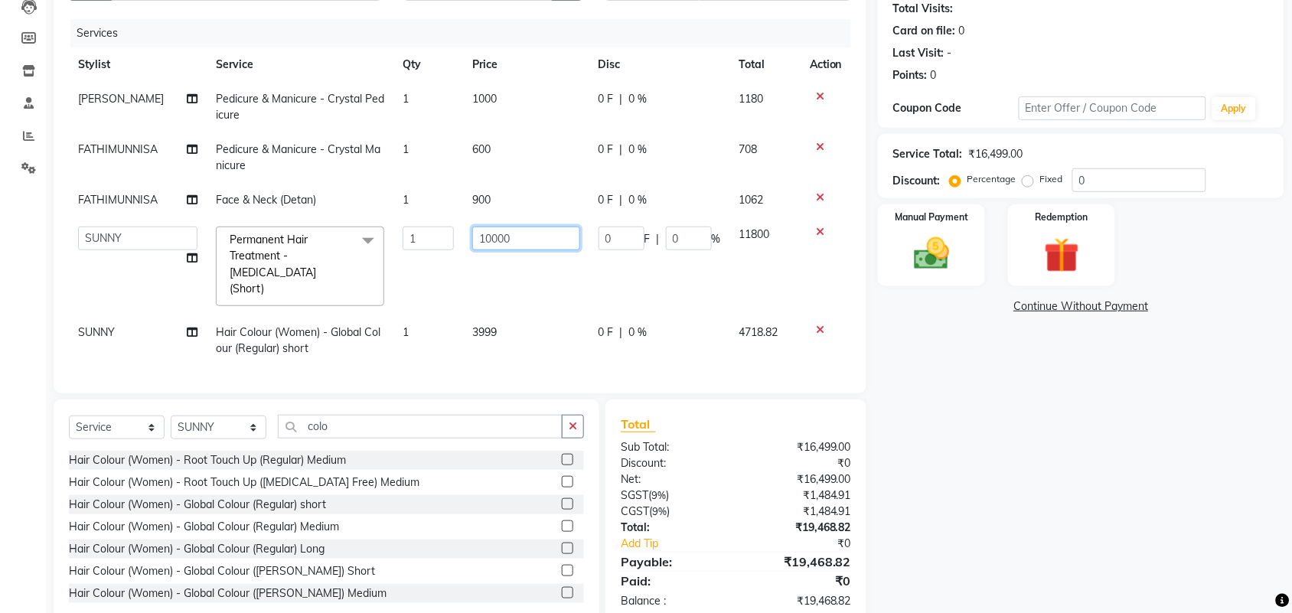
click at [528, 237] on input "10000" at bounding box center [526, 239] width 108 height 24
type input "1"
type input "6000"
click at [504, 316] on tbody "[PERSON_NAME] Pedicure & Manicure - Crystal Pedicure 1 1000 0 F | 0 % 1180 FATH…" at bounding box center [460, 224] width 782 height 284
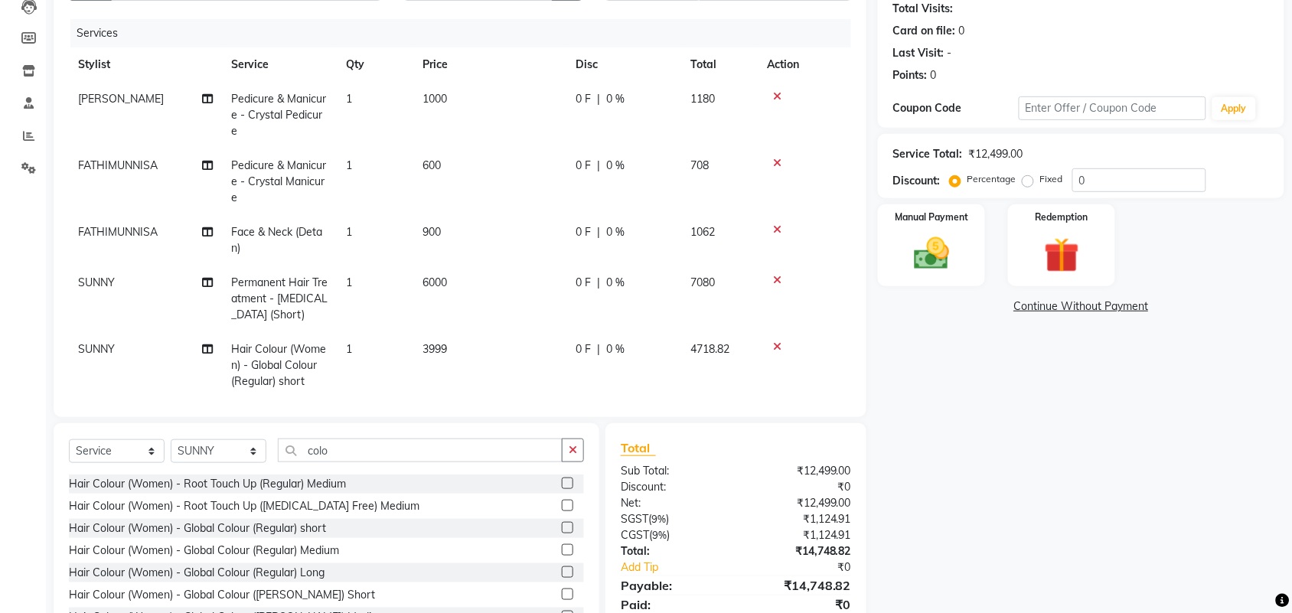
click at [449, 343] on td "3999" at bounding box center [489, 365] width 153 height 67
select select "66681"
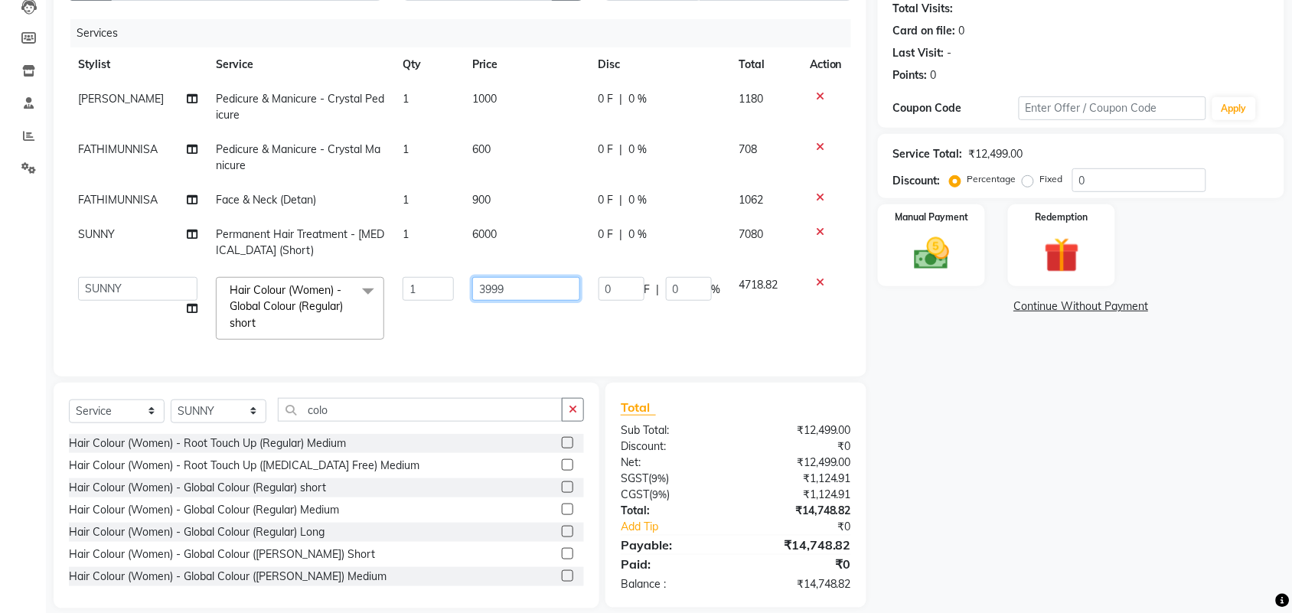
click at [533, 283] on input "3999" at bounding box center [526, 289] width 108 height 24
type input "3"
type input "4000"
click at [942, 429] on div "Name: Safa Membership: No Active Membership Total Visits: Card on file: 0 Last …" at bounding box center [1087, 276] width 418 height 665
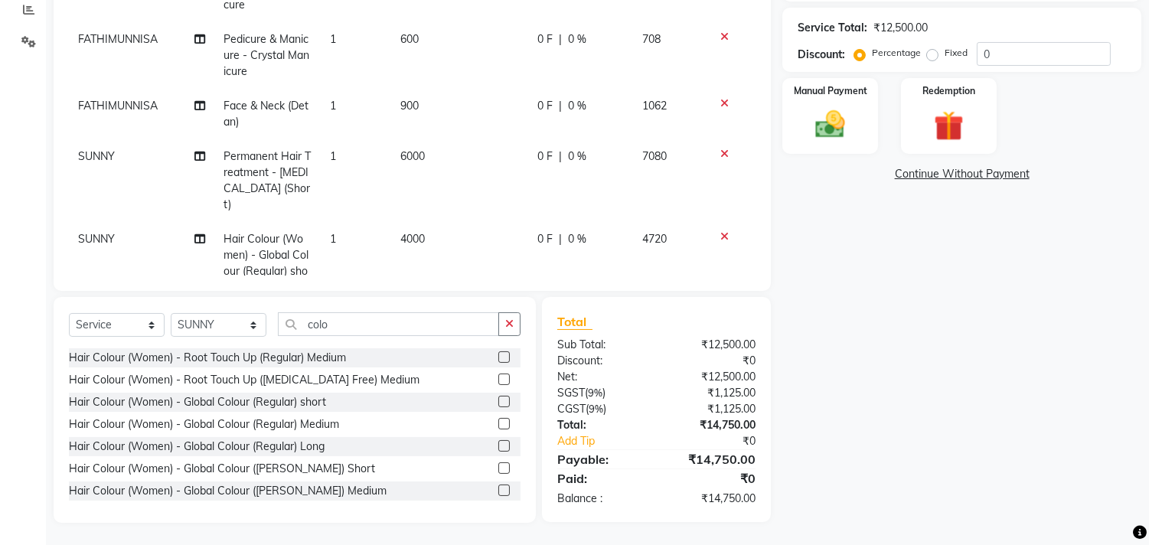
scroll to position [0, 0]
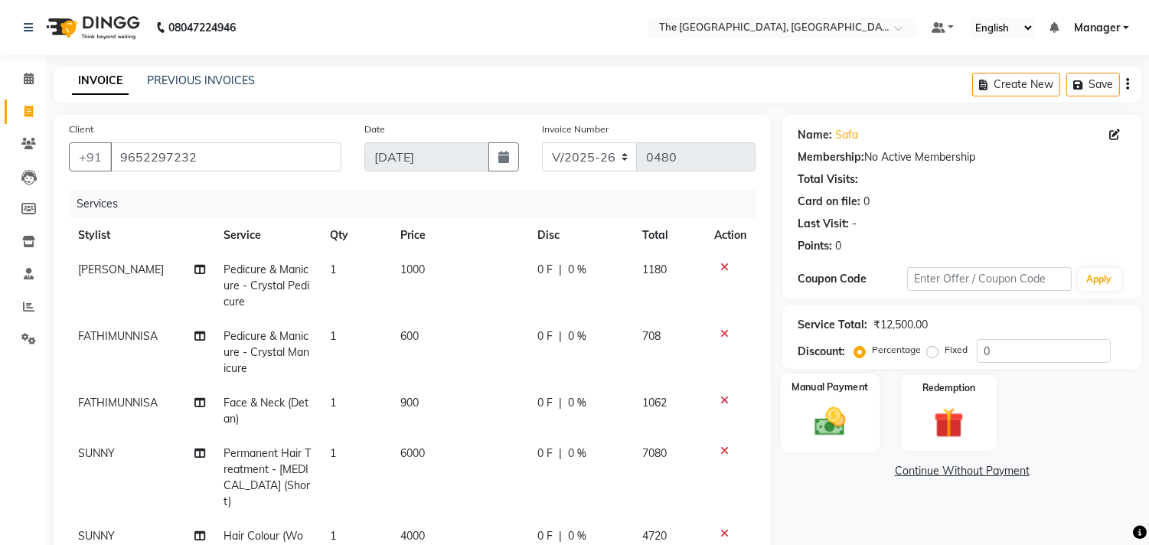
click at [838, 394] on label "Manual Payment" at bounding box center [830, 387] width 77 height 15
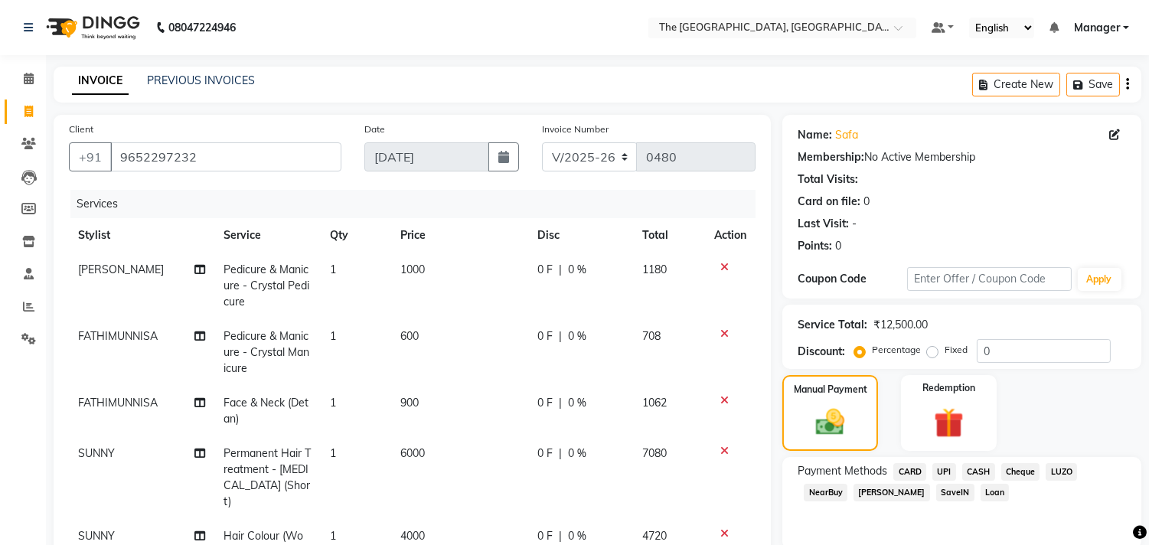
click at [907, 465] on span "CARD" at bounding box center [909, 472] width 33 height 18
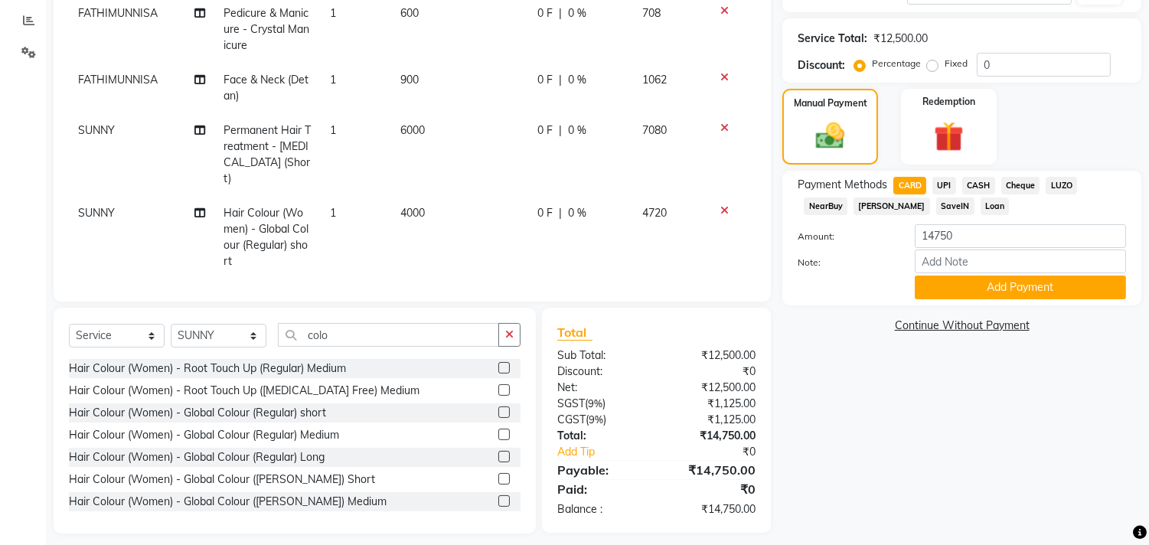
scroll to position [283, 0]
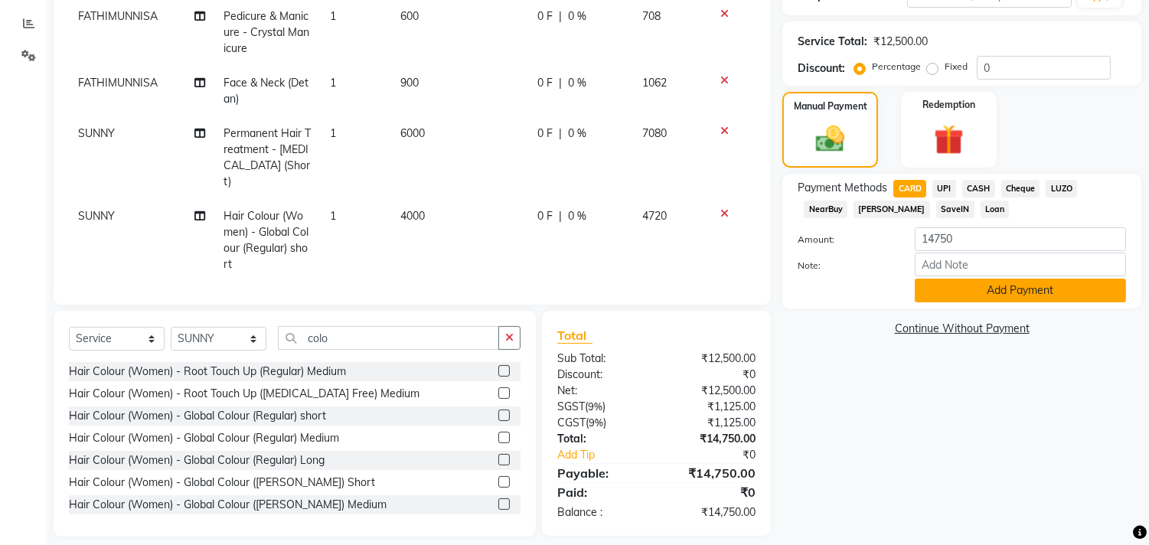
click at [985, 286] on button "Add Payment" at bounding box center [1020, 291] width 211 height 24
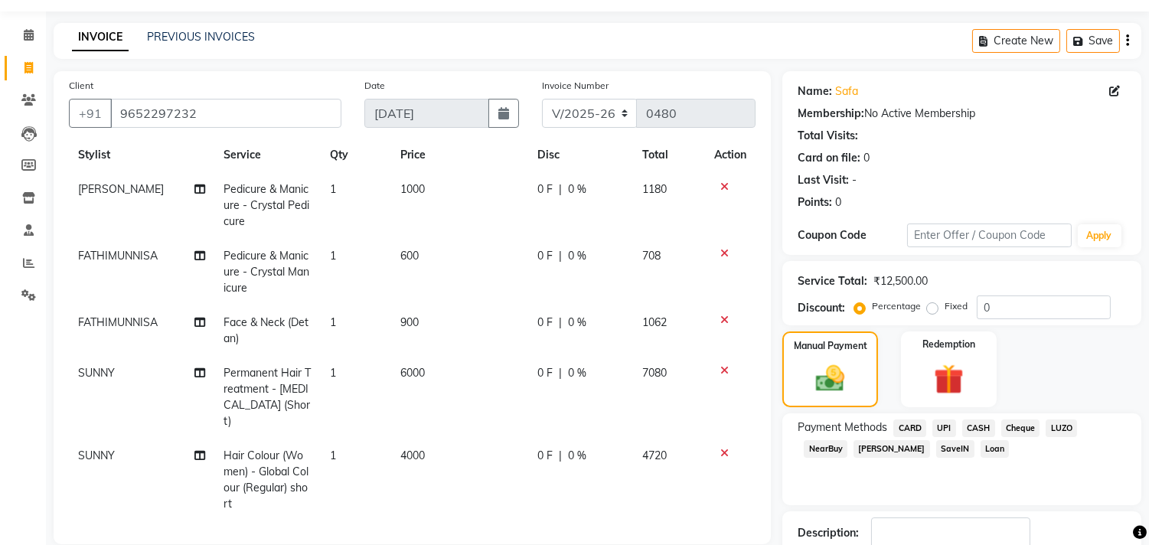
scroll to position [0, 0]
